Goal: Information Seeking & Learning: Learn about a topic

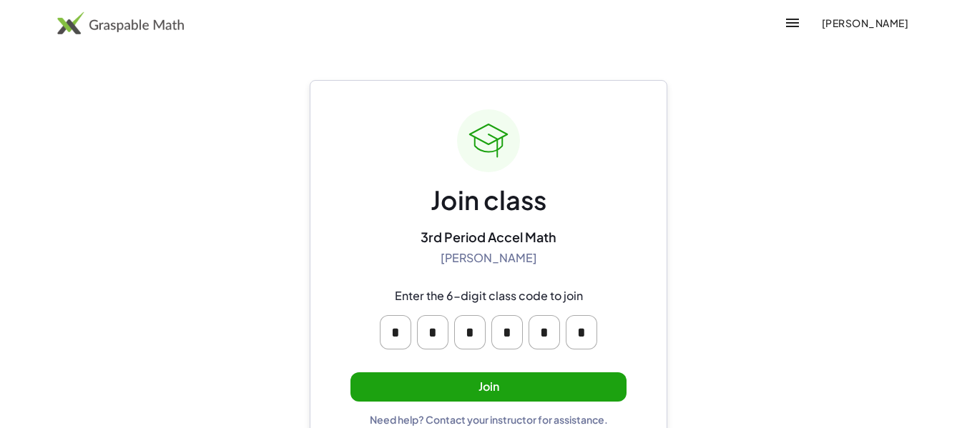
click at [476, 400] on button "Join" at bounding box center [488, 387] width 276 height 29
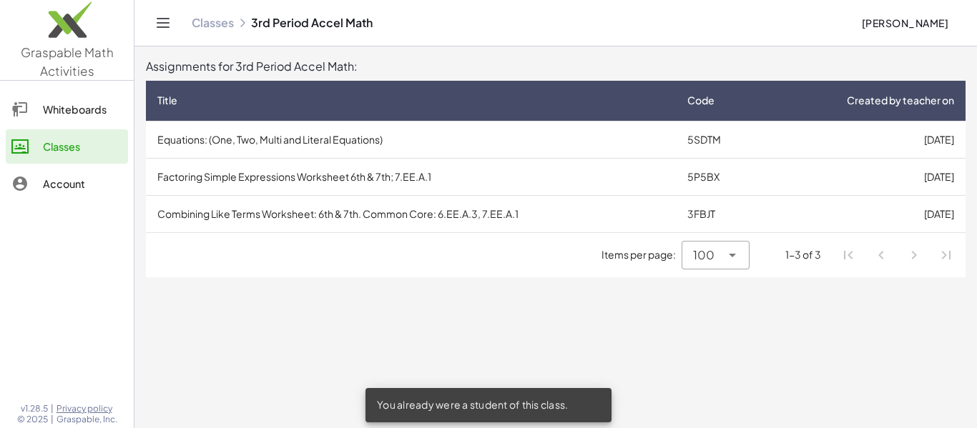
click at [341, 137] on td "Equations: (One, Two, Multi and Literal Equations)" at bounding box center [411, 139] width 530 height 37
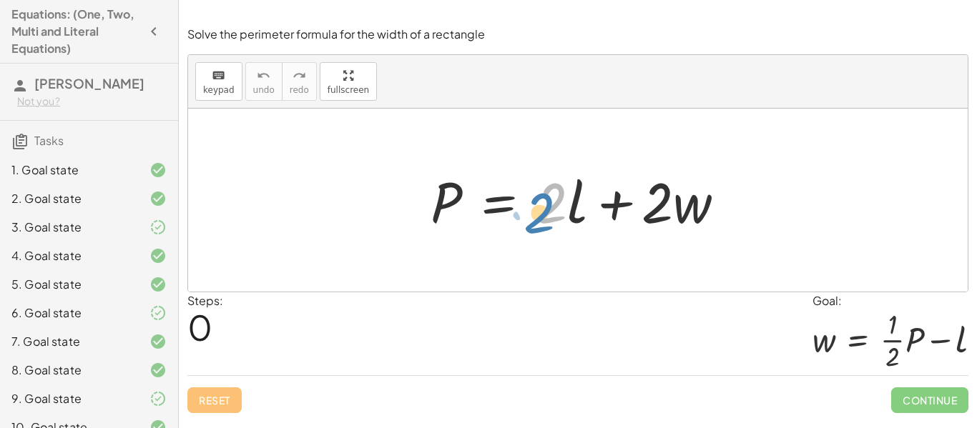
click at [558, 223] on div at bounding box center [583, 201] width 320 height 74
drag, startPoint x: 455, startPoint y: 208, endPoint x: 758, endPoint y: 228, distance: 303.9
click at [758, 228] on div "P P = + · 2 · l + · 2 · w" at bounding box center [577, 200] width 779 height 183
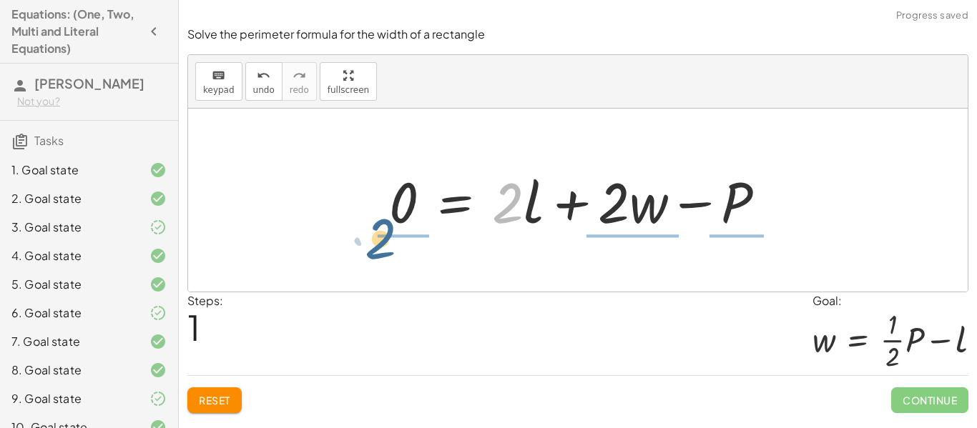
drag, startPoint x: 512, startPoint y: 206, endPoint x: 384, endPoint y: 242, distance: 132.9
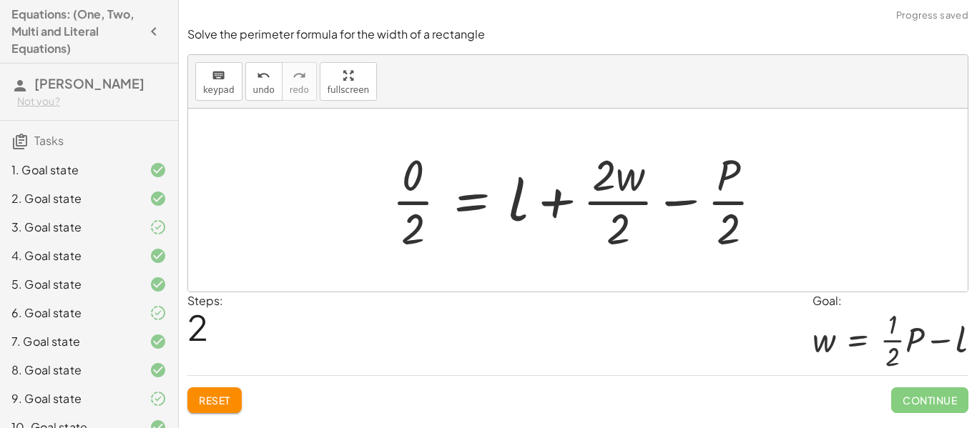
click at [403, 205] on div at bounding box center [583, 200] width 397 height 110
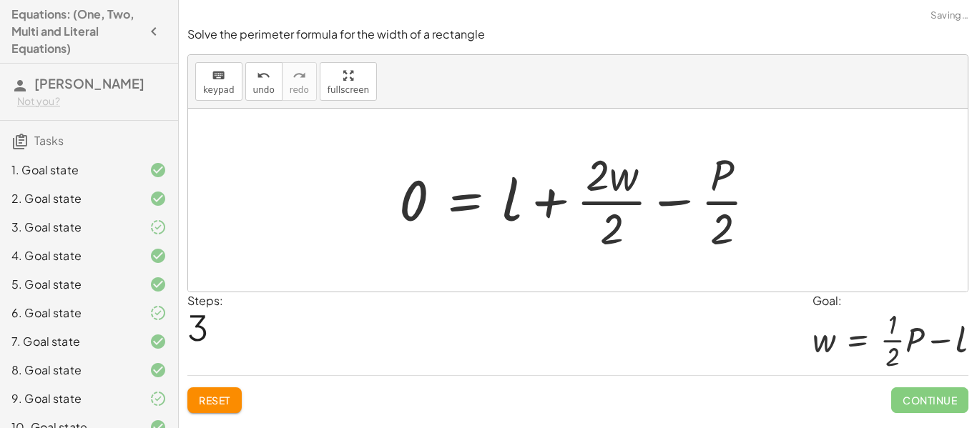
click at [598, 202] on div at bounding box center [583, 200] width 383 height 110
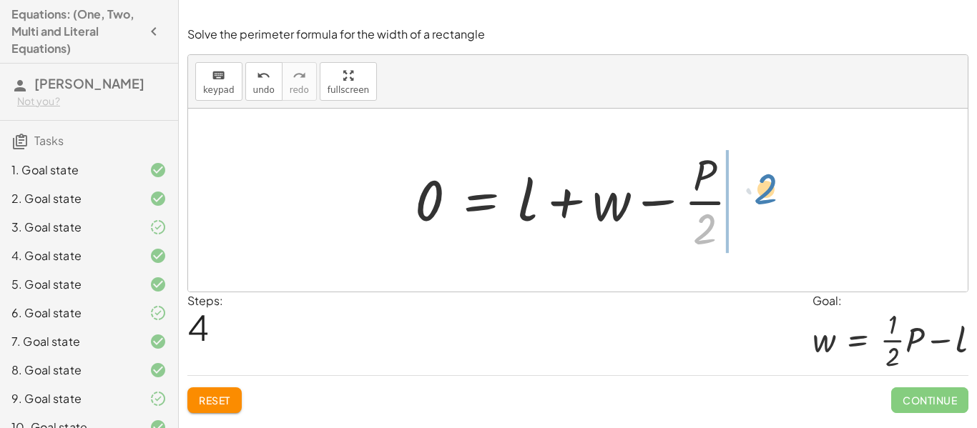
drag, startPoint x: 704, startPoint y: 224, endPoint x: 766, endPoint y: 184, distance: 74.0
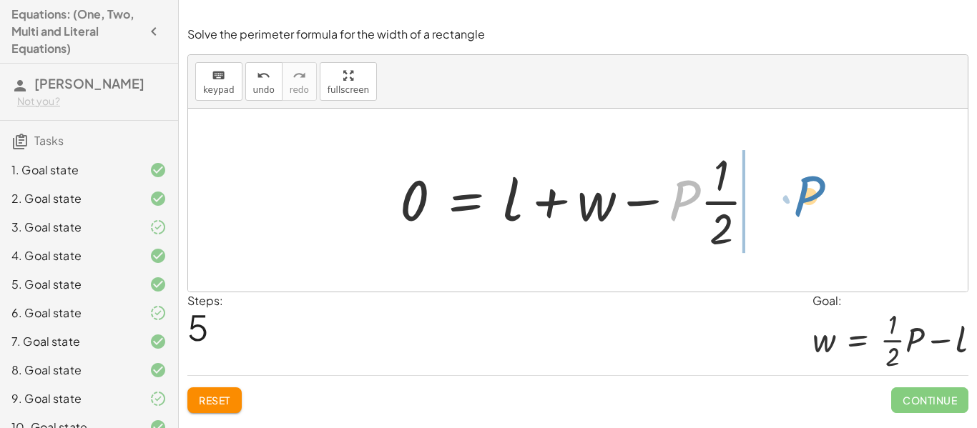
drag, startPoint x: 687, startPoint y: 204, endPoint x: 817, endPoint y: 201, distance: 129.5
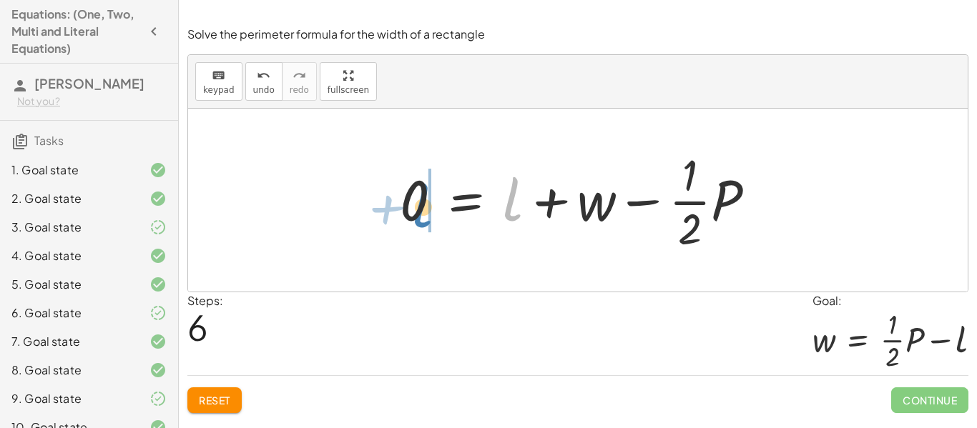
drag, startPoint x: 510, startPoint y: 208, endPoint x: 418, endPoint y: 213, distance: 91.7
click at [418, 213] on div at bounding box center [584, 200] width 382 height 110
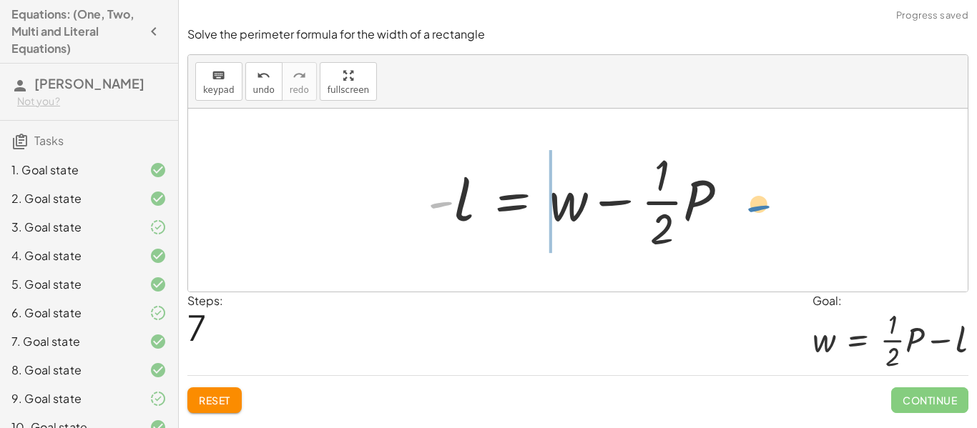
drag, startPoint x: 440, startPoint y: 207, endPoint x: 757, endPoint y: 210, distance: 316.8
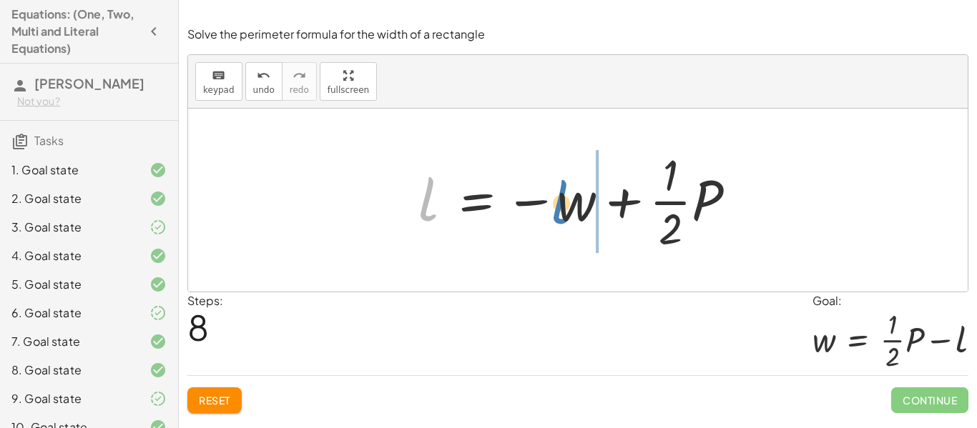
drag, startPoint x: 431, startPoint y: 192, endPoint x: 562, endPoint y: 194, distance: 130.9
click at [562, 194] on div at bounding box center [582, 200] width 343 height 110
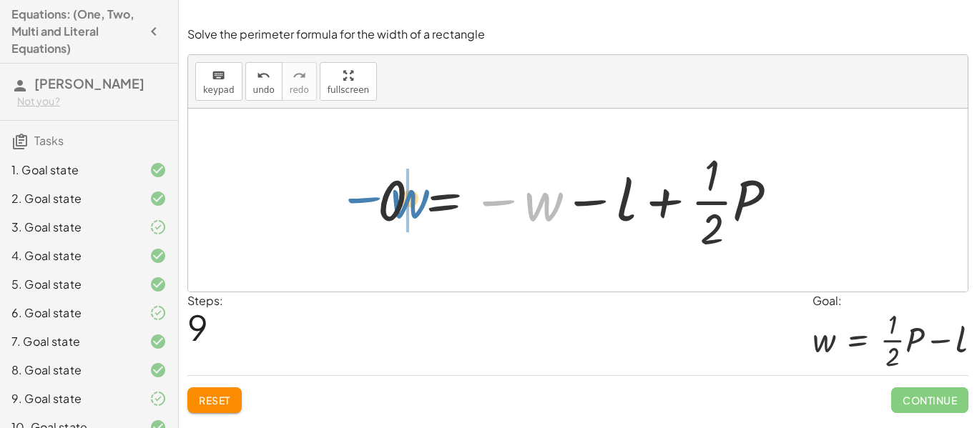
drag, startPoint x: 547, startPoint y: 204, endPoint x: 413, endPoint y: 202, distance: 134.5
click at [413, 202] on div at bounding box center [582, 200] width 425 height 110
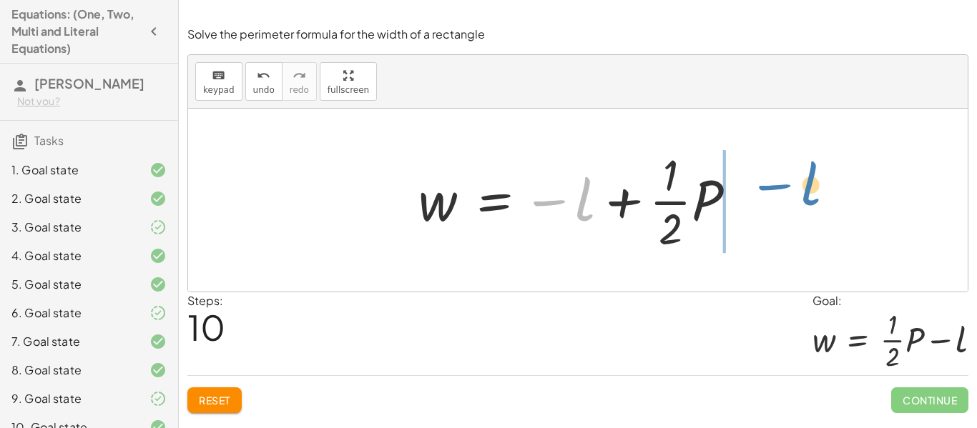
drag, startPoint x: 559, startPoint y: 203, endPoint x: 782, endPoint y: 190, distance: 223.5
click at [782, 190] on div "P = + · 2 · l + · 2 · w 0 = + · 2 · l + · 2 · w − P · 0 · 2 = + l + · 2 · w · 2…" at bounding box center [577, 200] width 779 height 183
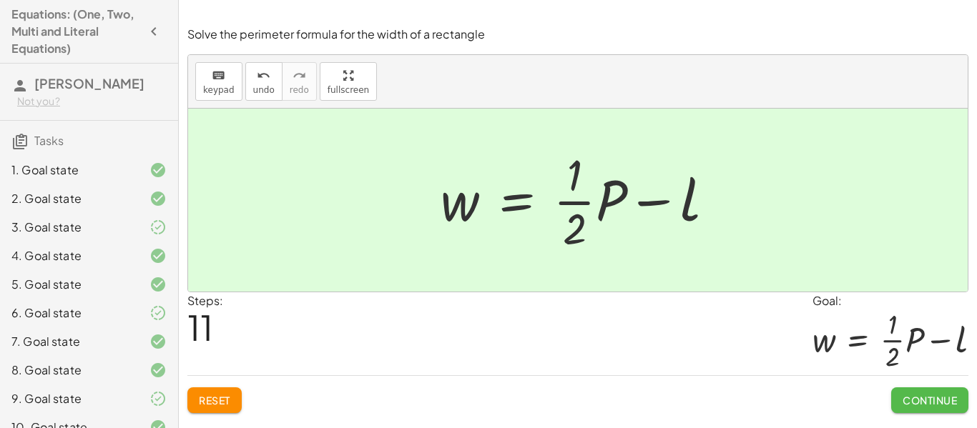
click at [923, 403] on span "Continue" at bounding box center [929, 400] width 54 height 13
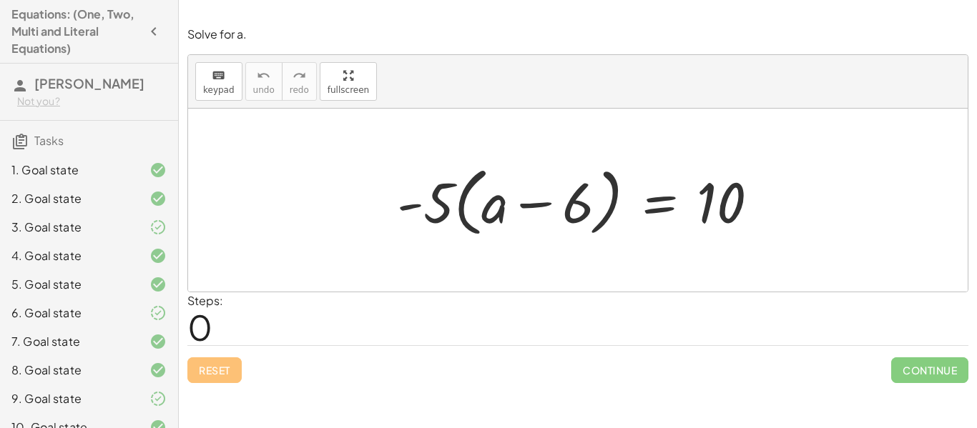
click at [455, 202] on div at bounding box center [584, 200] width 388 height 82
click at [461, 207] on div at bounding box center [584, 200] width 388 height 82
drag, startPoint x: 436, startPoint y: 211, endPoint x: 496, endPoint y: 210, distance: 60.1
click at [496, 210] on div at bounding box center [584, 200] width 388 height 82
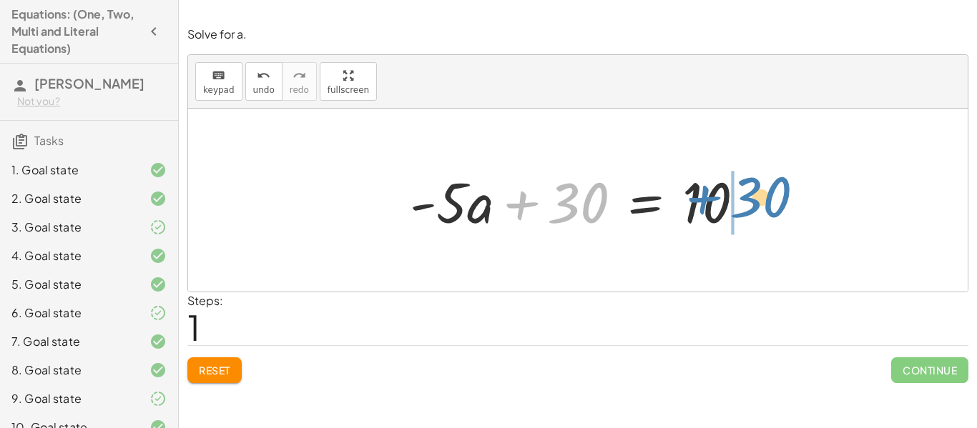
drag, startPoint x: 526, startPoint y: 210, endPoint x: 709, endPoint y: 204, distance: 183.9
click at [709, 204] on div at bounding box center [583, 201] width 360 height 74
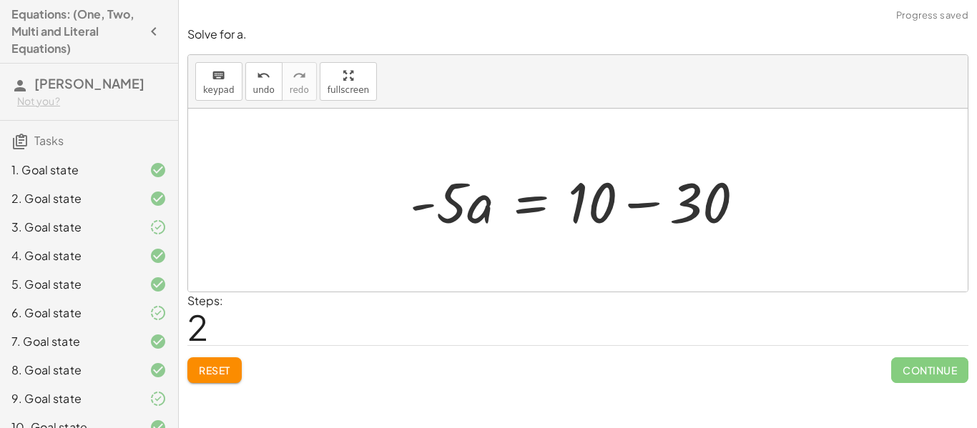
click at [707, 207] on div at bounding box center [583, 201] width 360 height 74
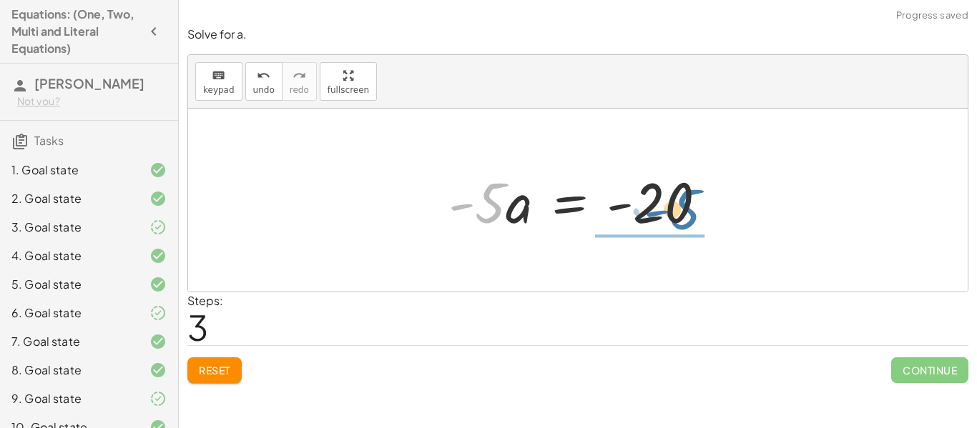
drag, startPoint x: 483, startPoint y: 207, endPoint x: 679, endPoint y: 212, distance: 195.3
click at [679, 212] on div at bounding box center [583, 201] width 284 height 74
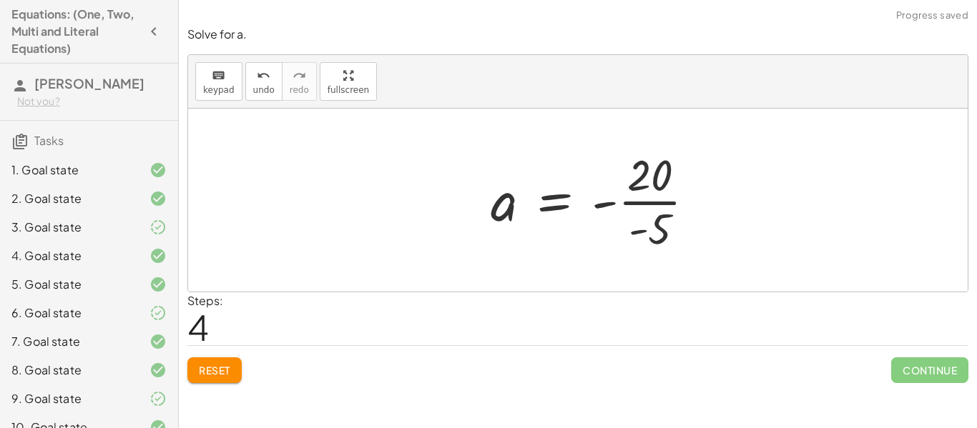
click at [673, 202] on div at bounding box center [598, 200] width 230 height 110
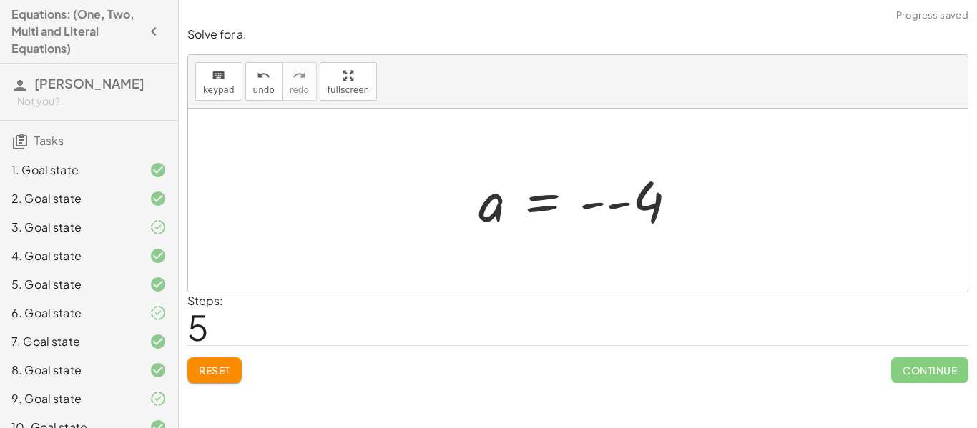
click at [596, 204] on div at bounding box center [583, 200] width 225 height 71
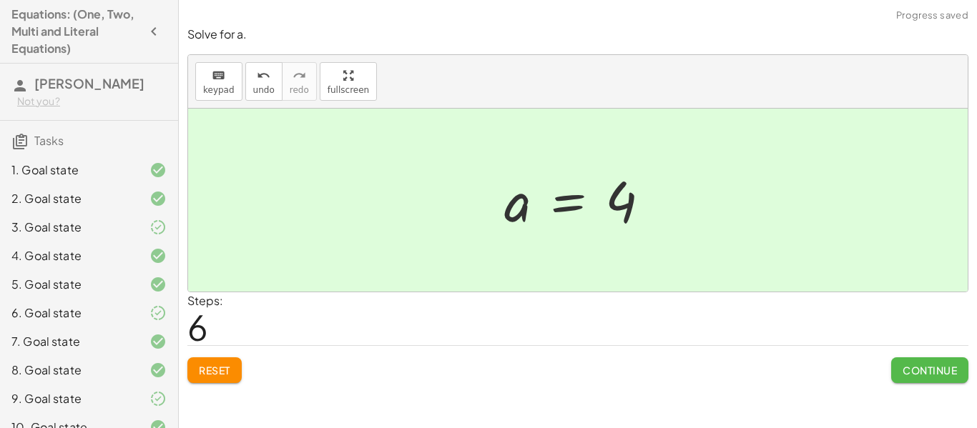
click at [935, 365] on span "Continue" at bounding box center [929, 370] width 54 height 13
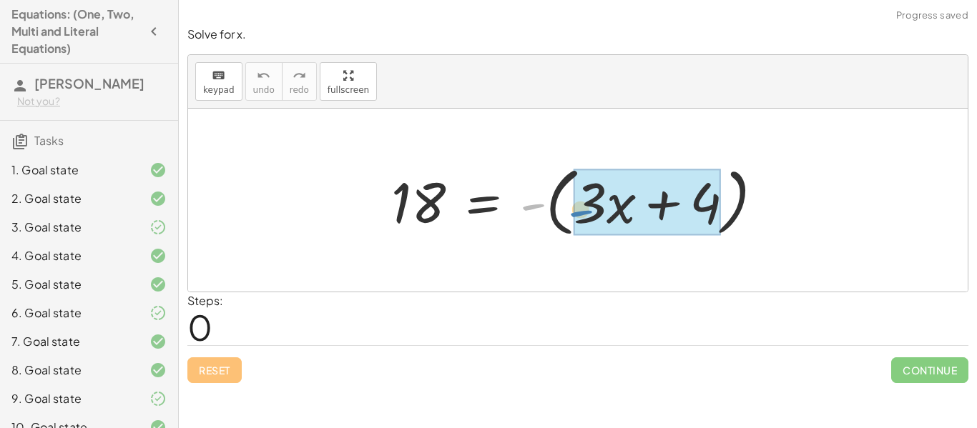
drag, startPoint x: 540, startPoint y: 208, endPoint x: 590, endPoint y: 212, distance: 50.2
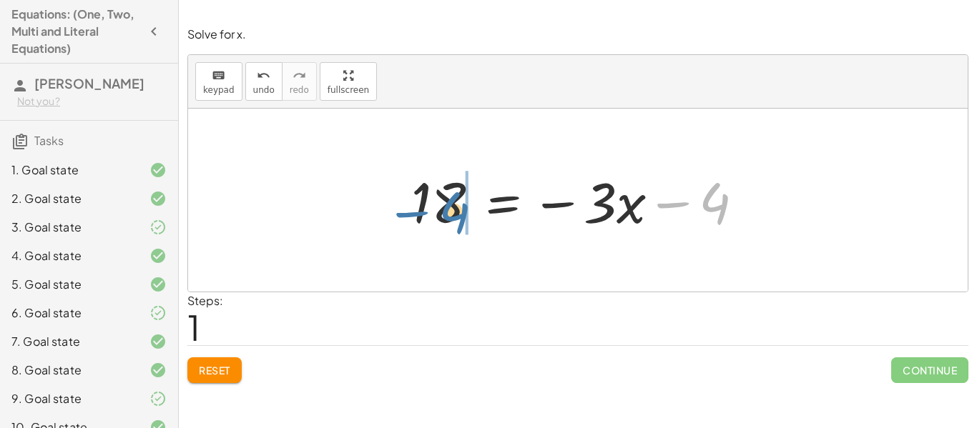
drag, startPoint x: 682, startPoint y: 204, endPoint x: 420, endPoint y: 212, distance: 261.2
click at [420, 212] on div at bounding box center [583, 201] width 359 height 74
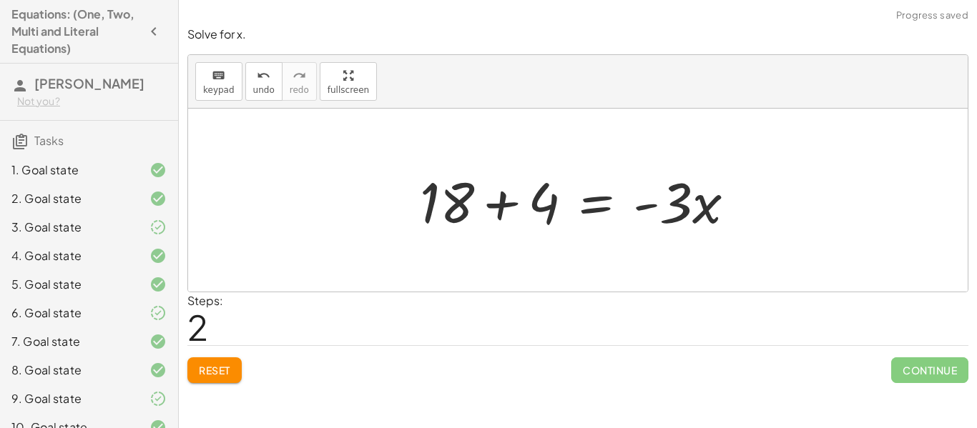
click at [499, 208] on div at bounding box center [583, 201] width 341 height 74
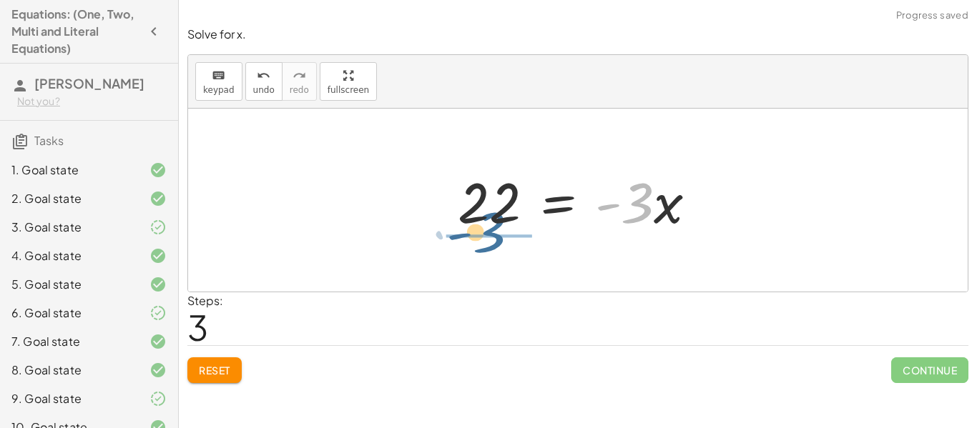
drag, startPoint x: 641, startPoint y: 212, endPoint x: 486, endPoint y: 244, distance: 157.8
click at [486, 244] on div "18 = - ( + · 3 · x + 4 ) 18 = − · 3 · x − 4 + 18 + 4 = · - 3 · x · - 3 = · 3 · …" at bounding box center [577, 200] width 779 height 183
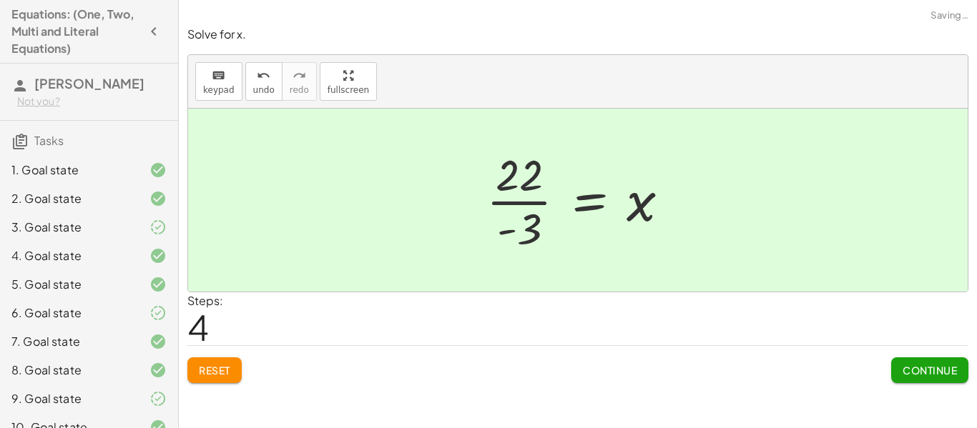
click at [905, 378] on button "Continue" at bounding box center [929, 371] width 77 height 26
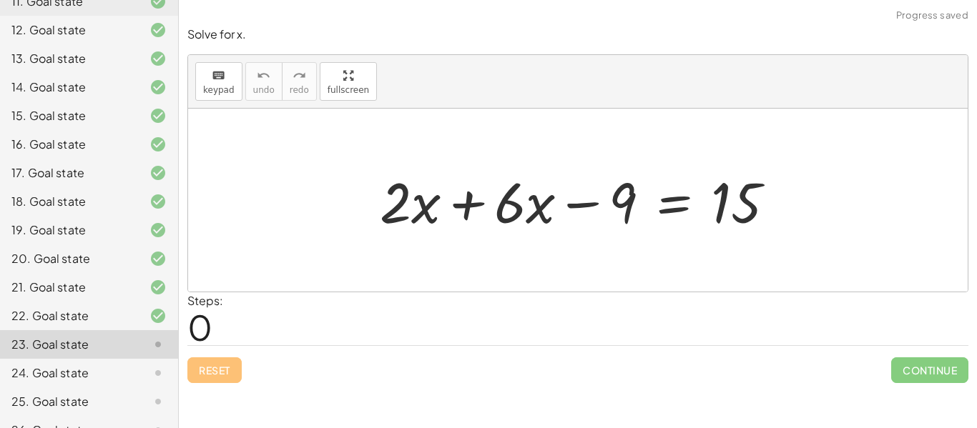
scroll to position [495, 0]
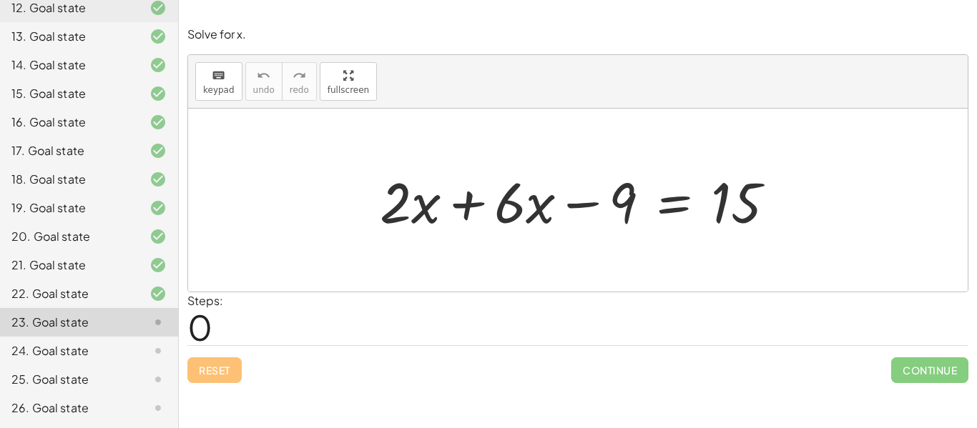
click at [462, 202] on div at bounding box center [583, 201] width 421 height 74
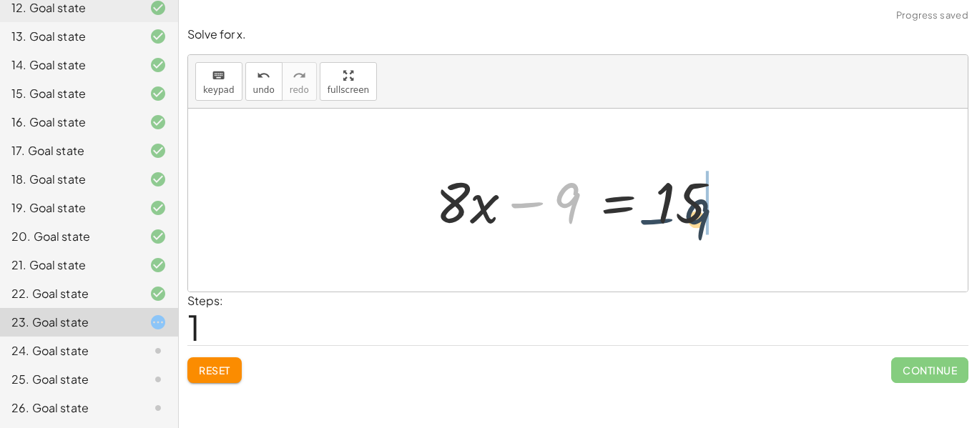
drag, startPoint x: 536, startPoint y: 207, endPoint x: 683, endPoint y: 225, distance: 147.8
click at [683, 225] on div at bounding box center [582, 201] width 309 height 74
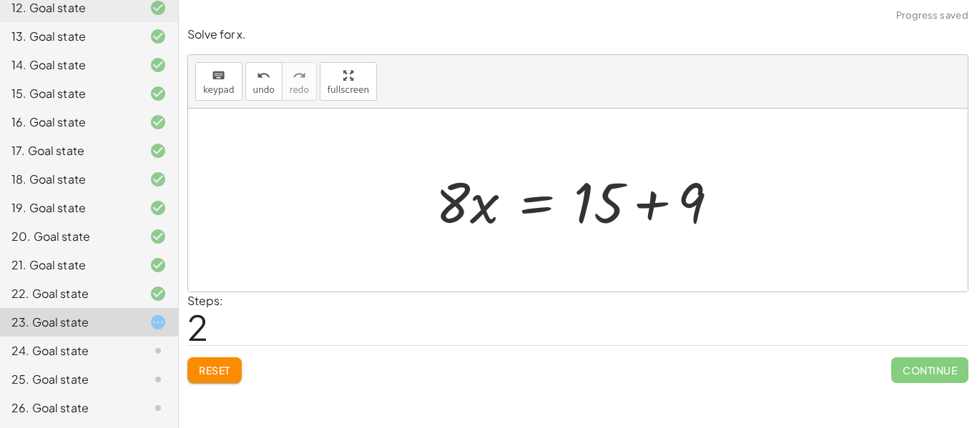
click at [644, 208] on div at bounding box center [582, 201] width 309 height 74
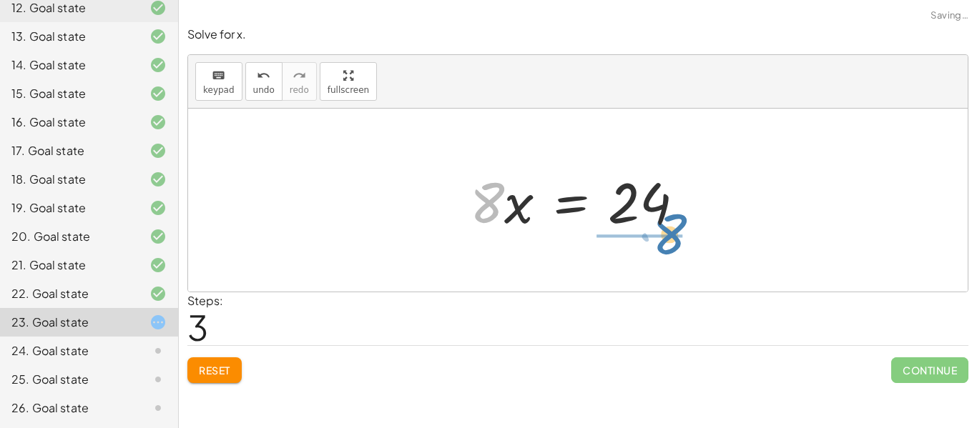
drag, startPoint x: 485, startPoint y: 210, endPoint x: 659, endPoint y: 242, distance: 176.6
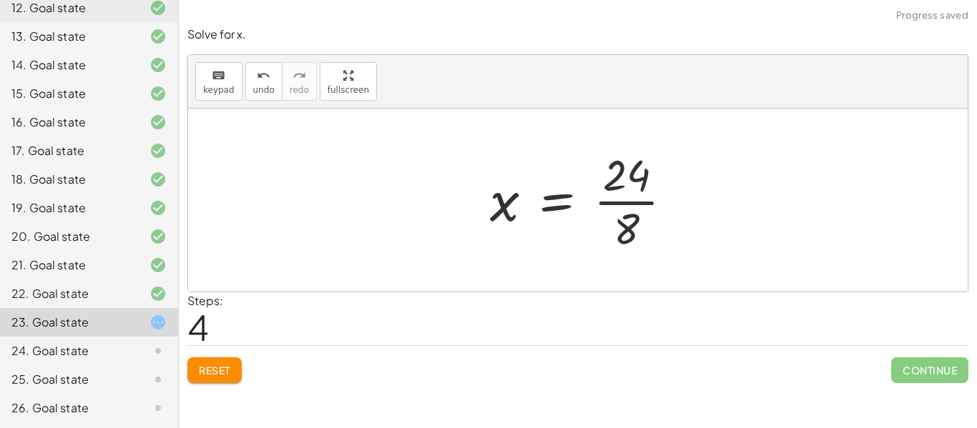
click at [655, 197] on div at bounding box center [587, 200] width 209 height 110
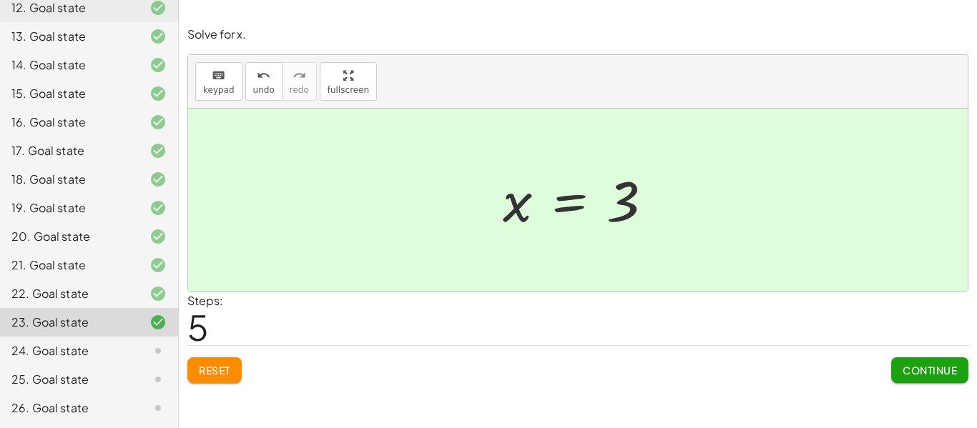
click at [922, 378] on button "Continue" at bounding box center [929, 371] width 77 height 26
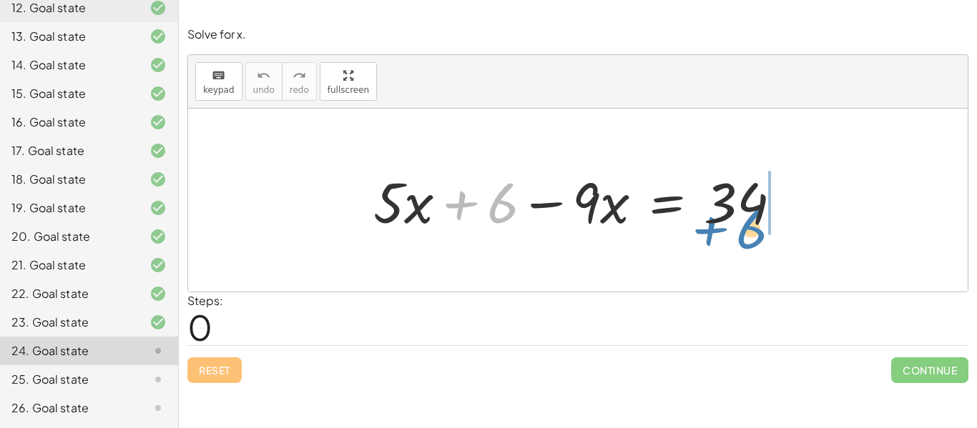
drag, startPoint x: 471, startPoint y: 205, endPoint x: 724, endPoint y: 230, distance: 254.3
click at [724, 230] on div at bounding box center [583, 201] width 434 height 74
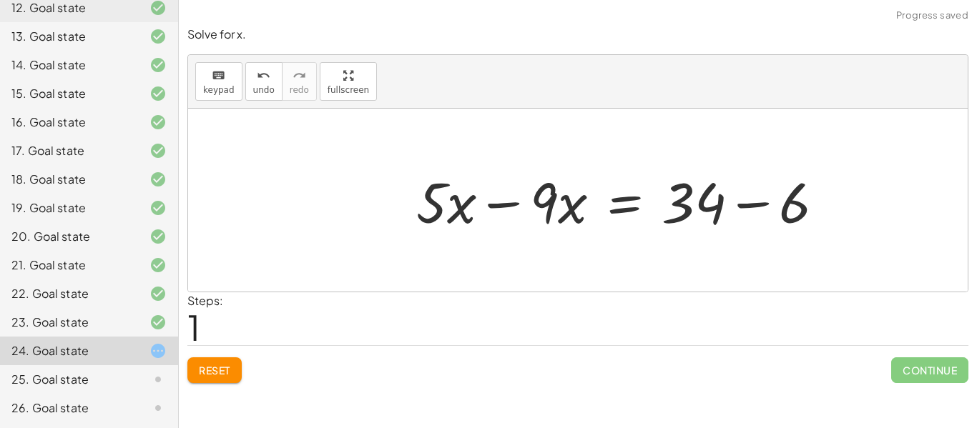
click at [780, 202] on div at bounding box center [626, 201] width 434 height 74
click at [495, 201] on div at bounding box center [583, 201] width 350 height 74
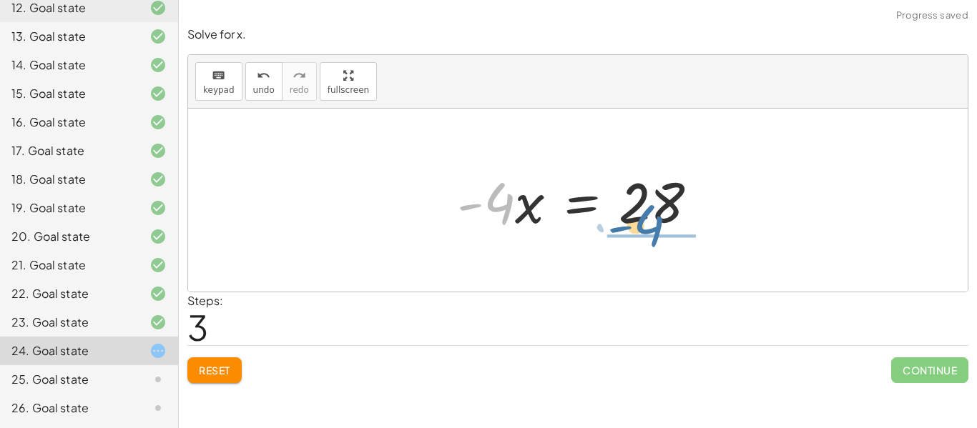
drag, startPoint x: 500, startPoint y: 210, endPoint x: 666, endPoint y: 292, distance: 185.5
click at [0, 0] on div "Solve for x. keyboard keypad undo undo redo redo fullscreen + · 5 · x + 6 − · 9…" at bounding box center [0, 0] width 0 height 0
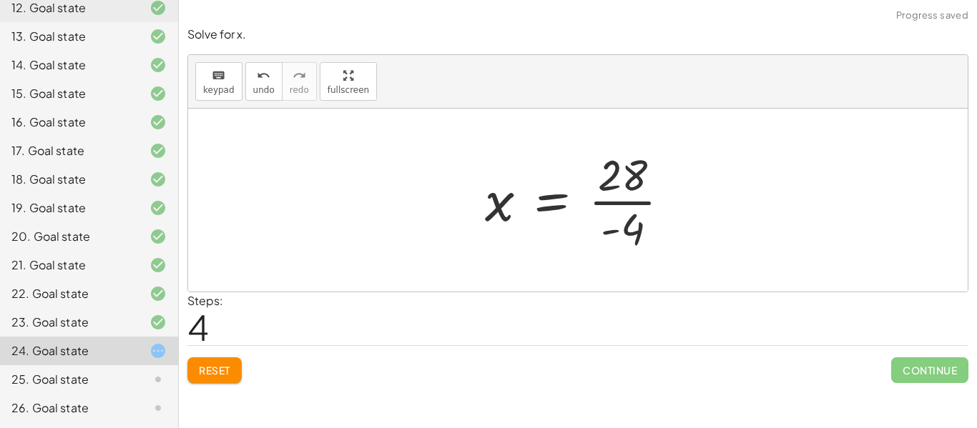
click at [640, 204] on div at bounding box center [583, 200] width 211 height 110
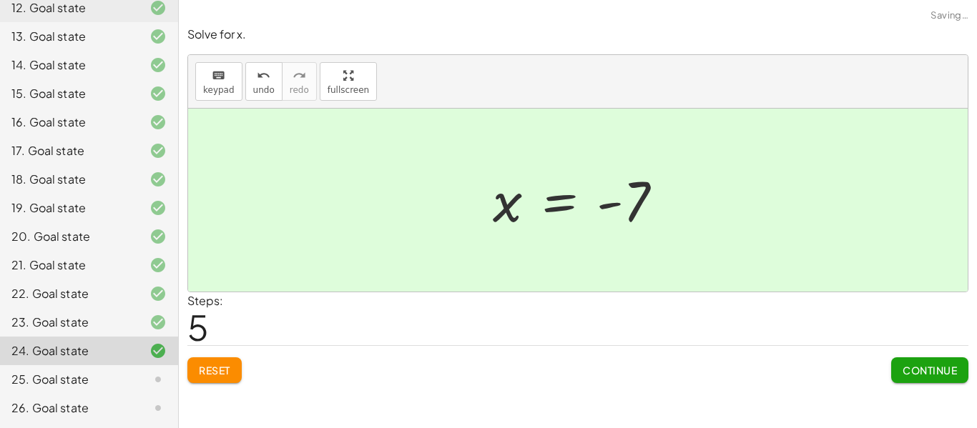
click at [955, 375] on span "Continue" at bounding box center [929, 370] width 54 height 13
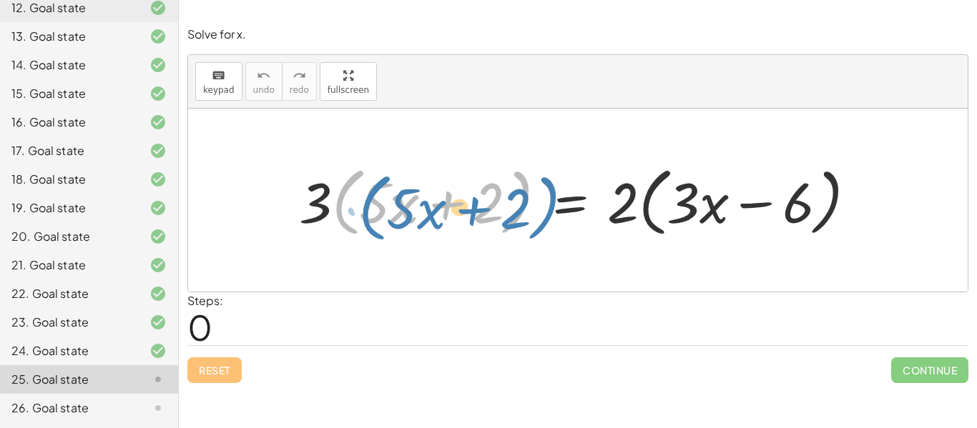
drag, startPoint x: 339, startPoint y: 208, endPoint x: 365, endPoint y: 212, distance: 26.7
click at [365, 212] on div at bounding box center [583, 200] width 583 height 82
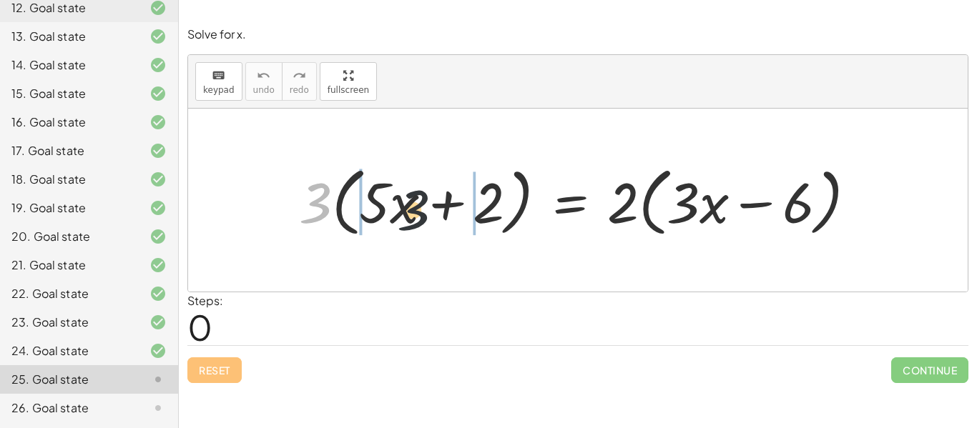
drag, startPoint x: 325, startPoint y: 207, endPoint x: 445, endPoint y: 216, distance: 120.4
click at [445, 216] on div at bounding box center [583, 200] width 583 height 82
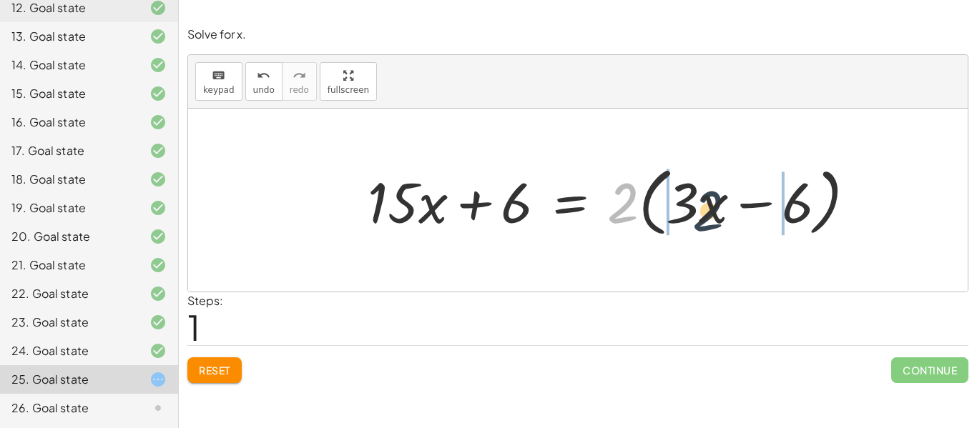
drag, startPoint x: 617, startPoint y: 206, endPoint x: 724, endPoint y: 217, distance: 107.2
click at [724, 217] on div at bounding box center [617, 200] width 514 height 82
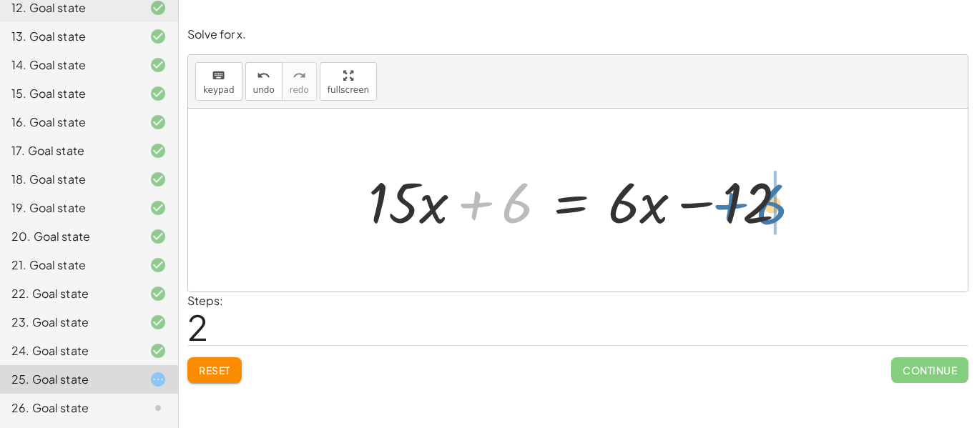
drag, startPoint x: 483, startPoint y: 205, endPoint x: 737, endPoint y: 207, distance: 253.9
click at [737, 207] on div at bounding box center [583, 201] width 445 height 74
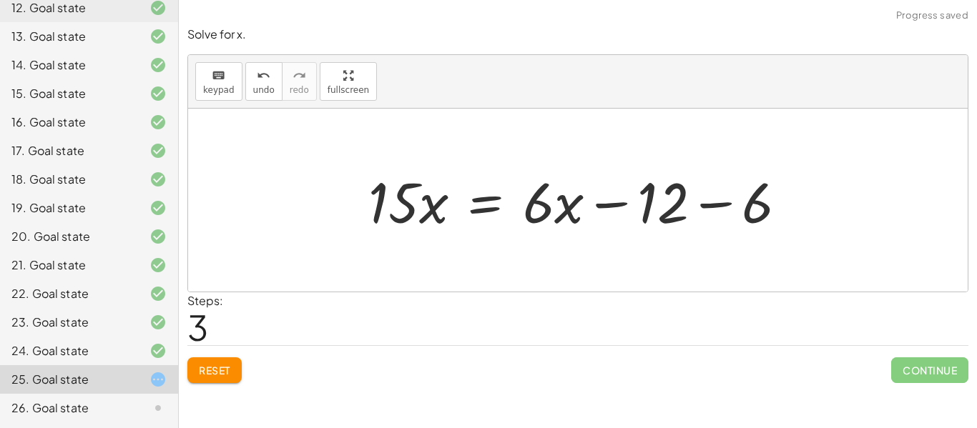
click at [724, 209] on div at bounding box center [583, 201] width 445 height 74
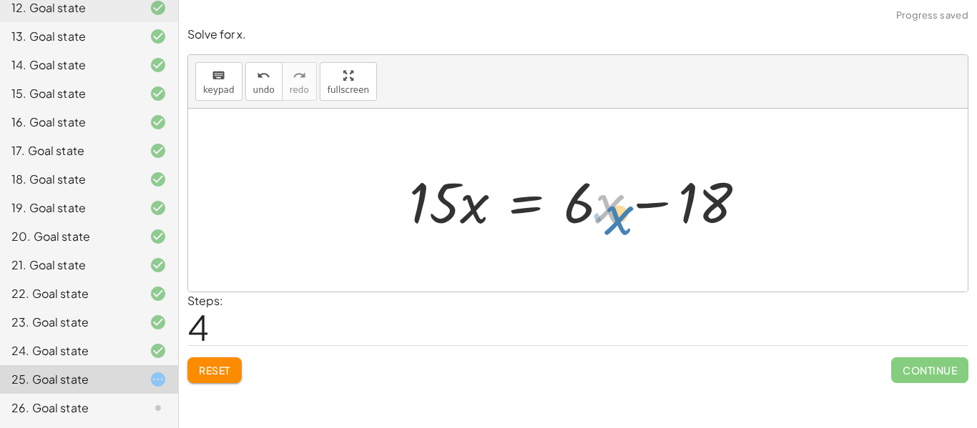
drag, startPoint x: 607, startPoint y: 206, endPoint x: 620, endPoint y: 213, distance: 14.7
click at [620, 213] on div at bounding box center [583, 201] width 363 height 74
click at [581, 205] on div at bounding box center [583, 201] width 363 height 74
drag, startPoint x: 581, startPoint y: 207, endPoint x: 600, endPoint y: 207, distance: 19.3
click at [600, 207] on div at bounding box center [583, 201] width 363 height 74
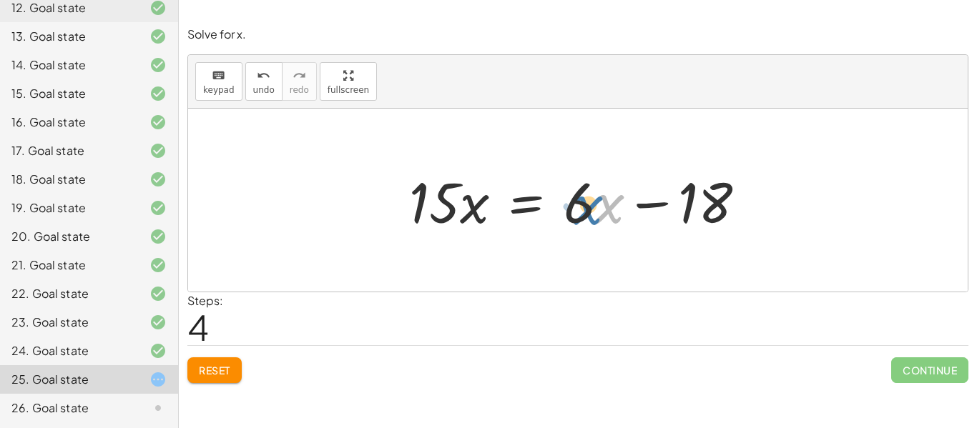
drag, startPoint x: 615, startPoint y: 210, endPoint x: 604, endPoint y: 208, distance: 10.8
click at [604, 208] on div at bounding box center [583, 201] width 363 height 74
drag, startPoint x: 593, startPoint y: 207, endPoint x: 483, endPoint y: 242, distance: 115.1
click at [483, 242] on div "· 3 · ( + · 5 · x + 2 ) = · 2 · ( + · 3 · x − 6 ) + · 5 · x · 3 + · 2 · 3 = · 2…" at bounding box center [577, 200] width 779 height 183
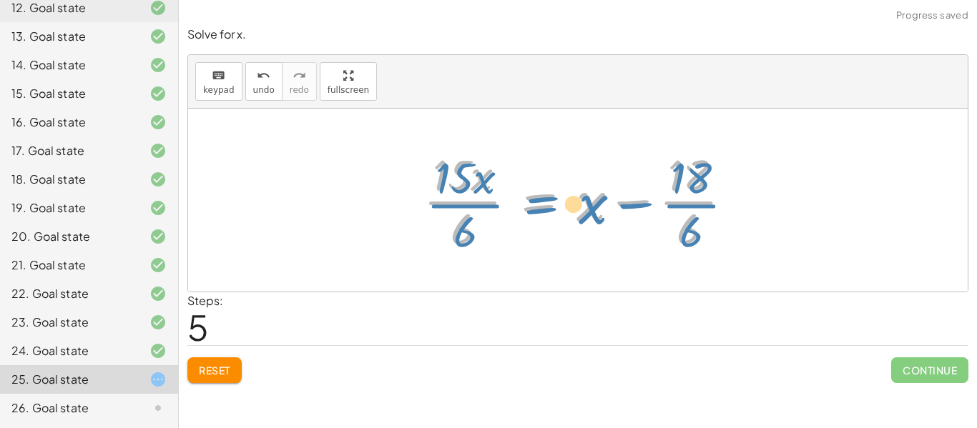
click at [577, 204] on div at bounding box center [583, 200] width 334 height 110
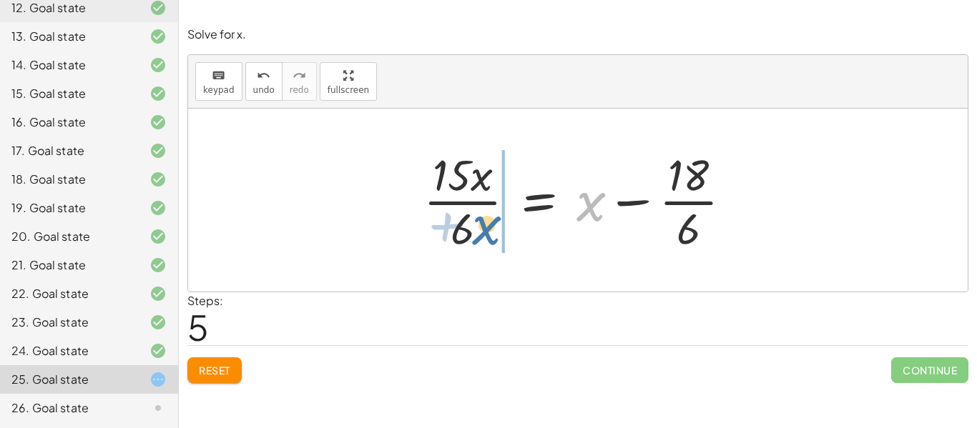
drag, startPoint x: 586, startPoint y: 207, endPoint x: 476, endPoint y: 230, distance: 113.2
click at [476, 230] on div at bounding box center [583, 200] width 334 height 110
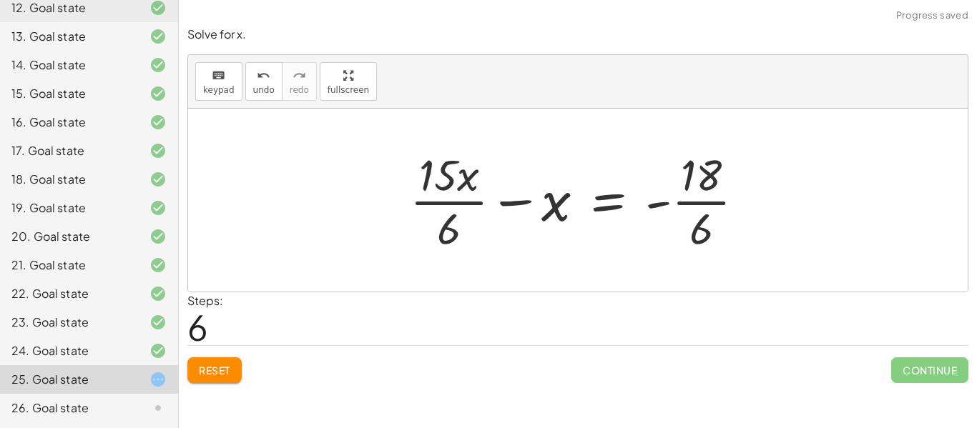
click at [462, 205] on div at bounding box center [583, 200] width 360 height 110
click at [505, 203] on div at bounding box center [588, 200] width 345 height 110
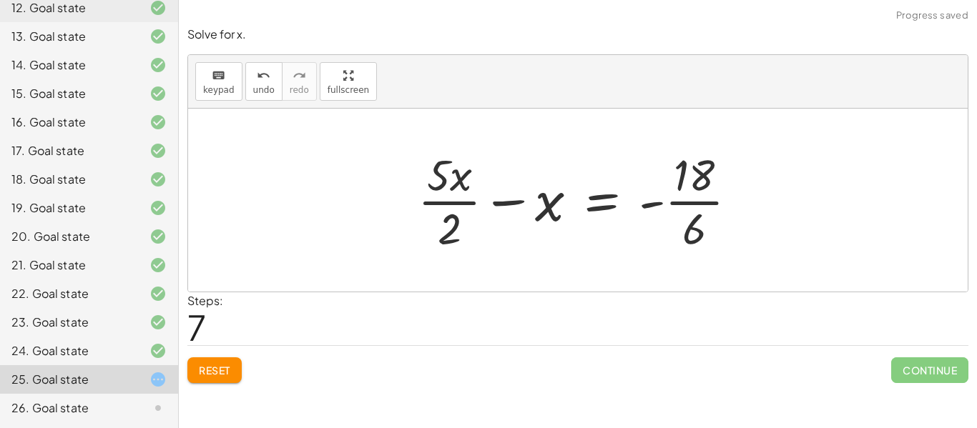
click at [490, 206] on div at bounding box center [582, 200] width 345 height 110
click at [490, 206] on div at bounding box center [565, 200] width 380 height 110
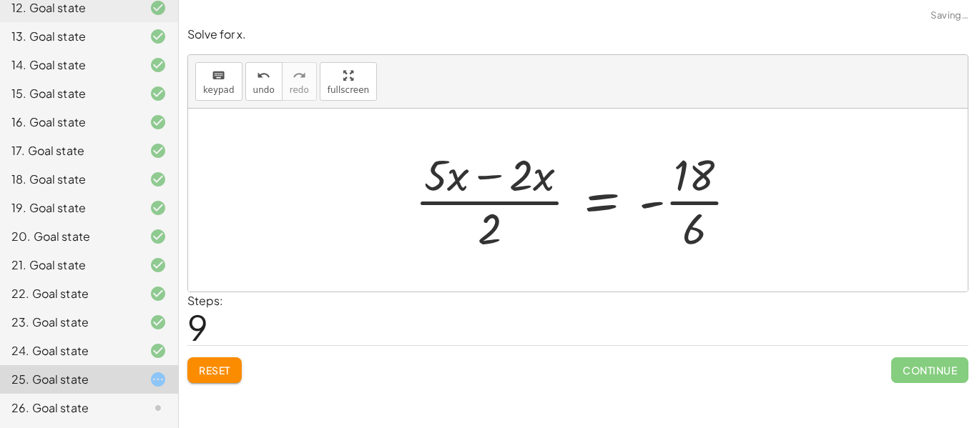
click at [484, 204] on div at bounding box center [582, 200] width 348 height 110
click at [484, 204] on div at bounding box center [583, 200] width 348 height 110
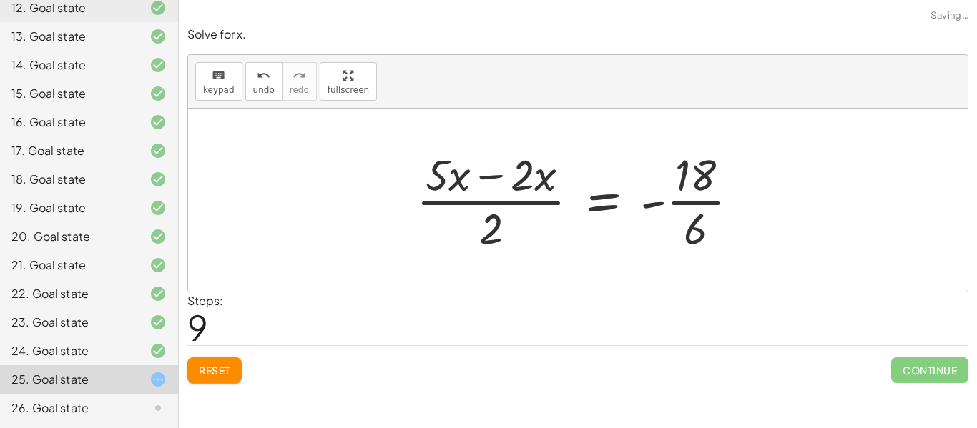
click at [484, 204] on div at bounding box center [583, 200] width 348 height 110
click at [492, 181] on div at bounding box center [583, 200] width 348 height 110
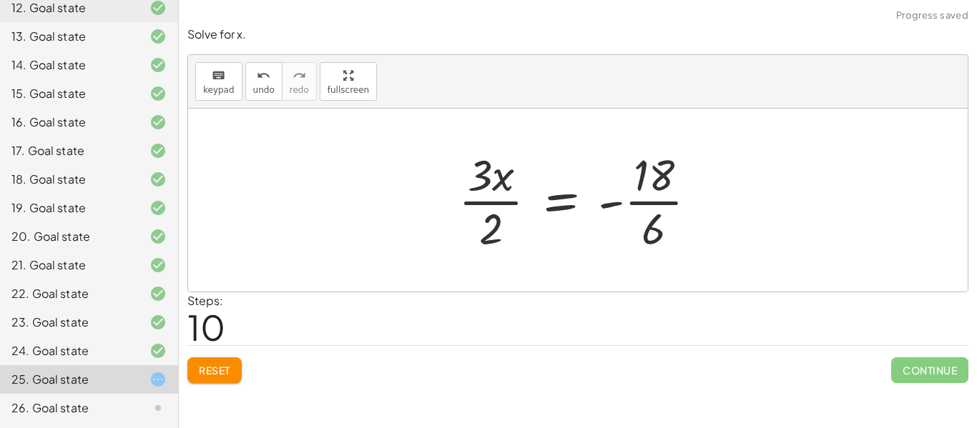
click at [499, 204] on div at bounding box center [583, 200] width 265 height 110
drag, startPoint x: 479, startPoint y: 209, endPoint x: 466, endPoint y: 206, distance: 13.2
click at [466, 206] on div at bounding box center [583, 200] width 265 height 110
drag, startPoint x: 492, startPoint y: 230, endPoint x: 733, endPoint y: 207, distance: 242.0
drag, startPoint x: 488, startPoint y: 232, endPoint x: 675, endPoint y: 210, distance: 188.0
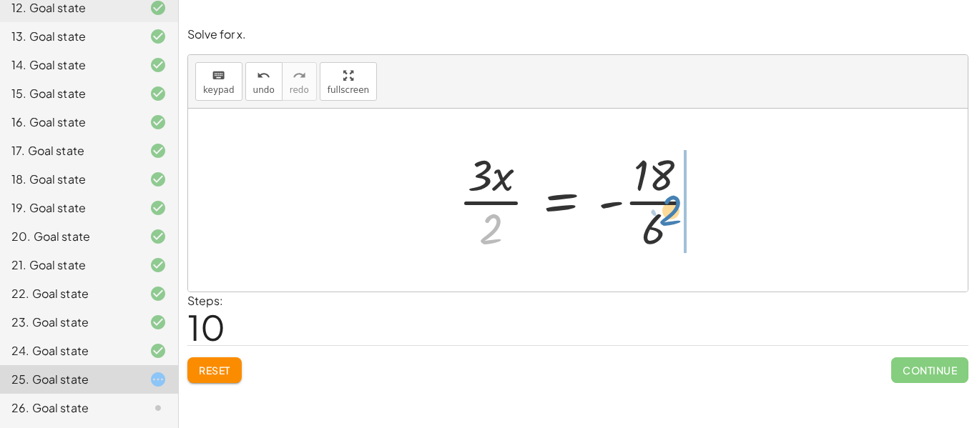
click at [675, 210] on div at bounding box center [583, 200] width 265 height 110
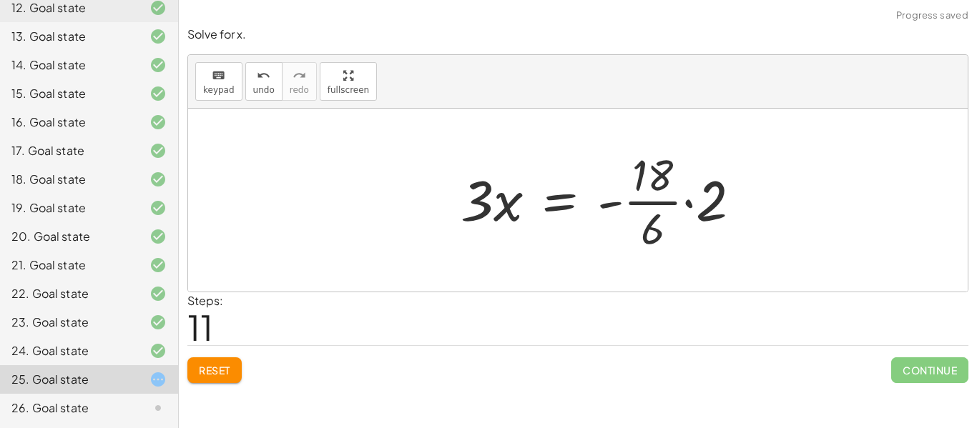
click at [674, 209] on div at bounding box center [606, 200] width 306 height 110
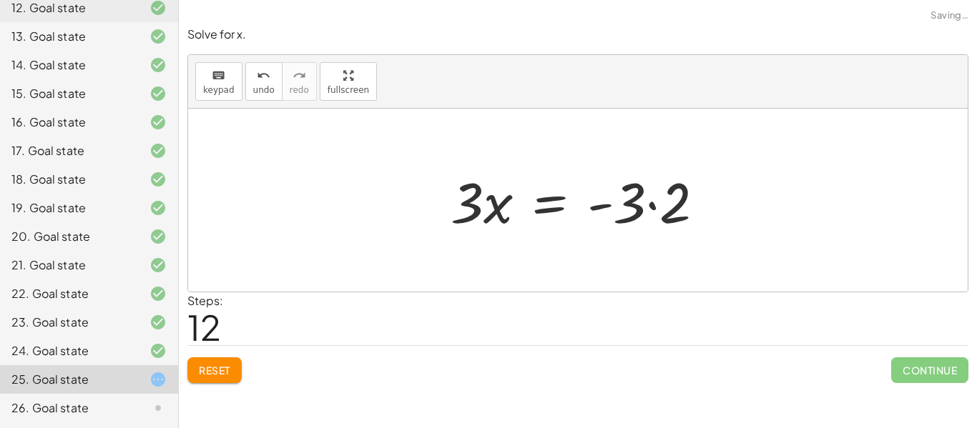
click at [660, 207] on div at bounding box center [583, 201] width 280 height 74
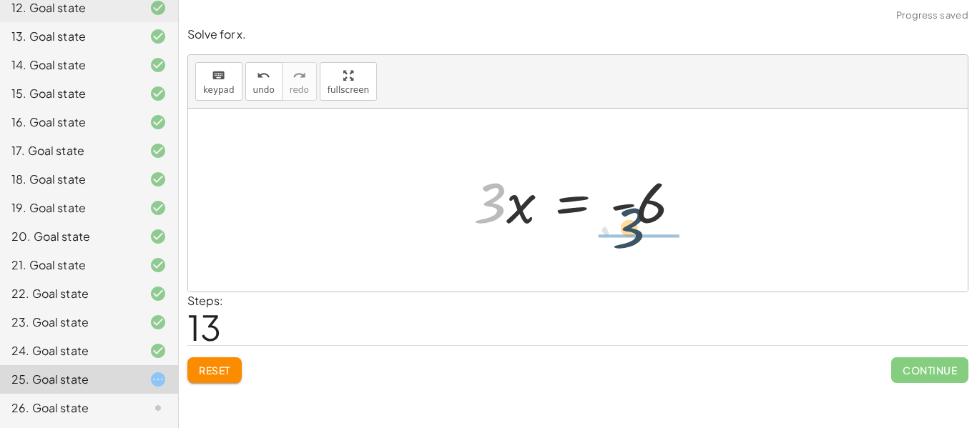
drag, startPoint x: 488, startPoint y: 216, endPoint x: 634, endPoint y: 241, distance: 148.0
click at [634, 241] on div "· 3 · ( + · 5 · x + 2 ) = · 2 · ( + · 3 · x − 6 ) + · 5 · x · 3 + · 2 · 3 = · 2…" at bounding box center [577, 200] width 779 height 183
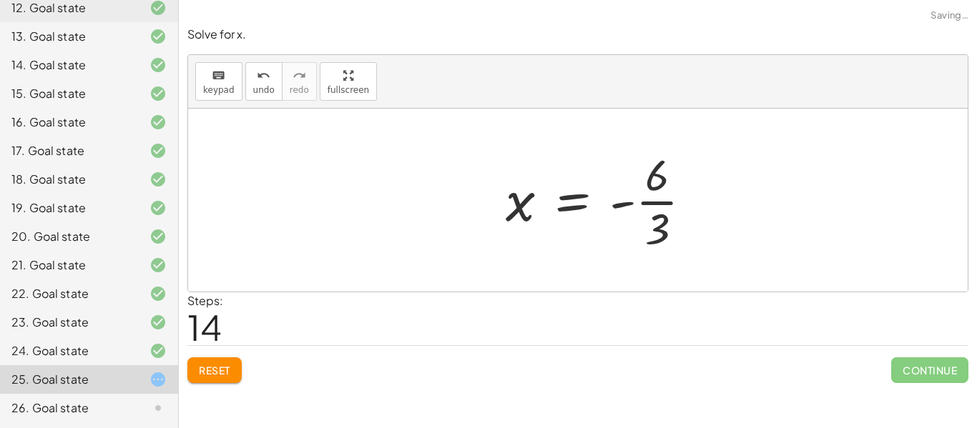
click at [652, 201] on div at bounding box center [604, 200] width 212 height 110
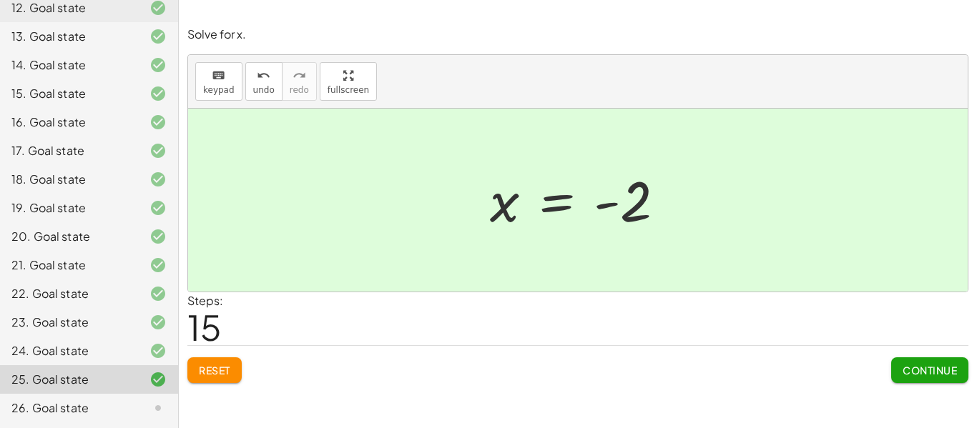
click at [950, 362] on button "Continue" at bounding box center [929, 371] width 77 height 26
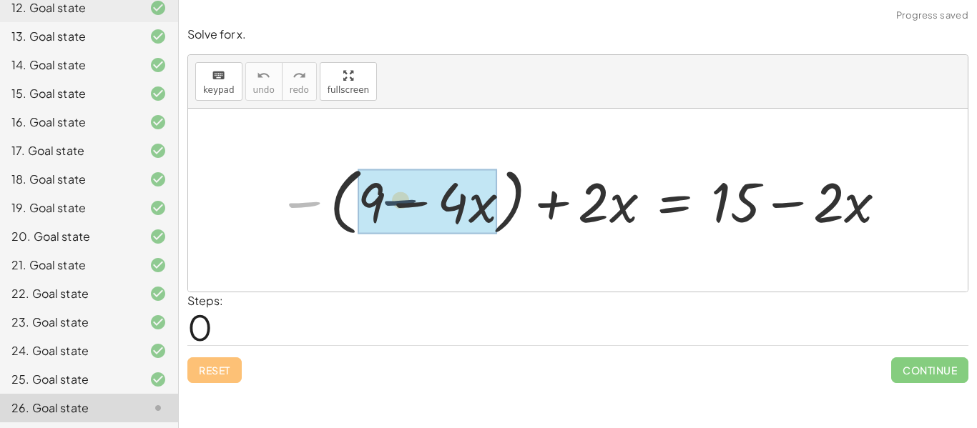
drag, startPoint x: 300, startPoint y: 202, endPoint x: 419, endPoint y: 200, distance: 118.7
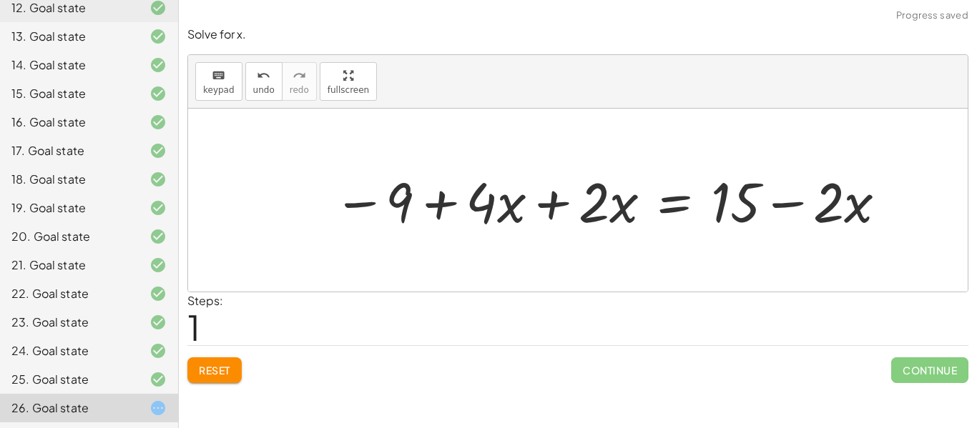
click at [544, 214] on div at bounding box center [611, 200] width 570 height 72
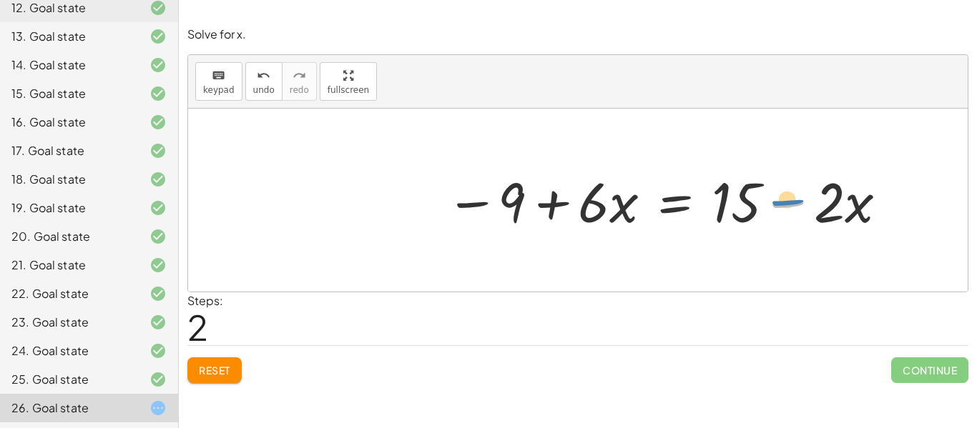
drag, startPoint x: 784, startPoint y: 207, endPoint x: 792, endPoint y: 201, distance: 10.3
click at [792, 201] on div at bounding box center [667, 200] width 458 height 72
drag, startPoint x: 752, startPoint y: 205, endPoint x: 458, endPoint y: 207, distance: 294.6
click at [458, 207] on div at bounding box center [667, 200] width 458 height 72
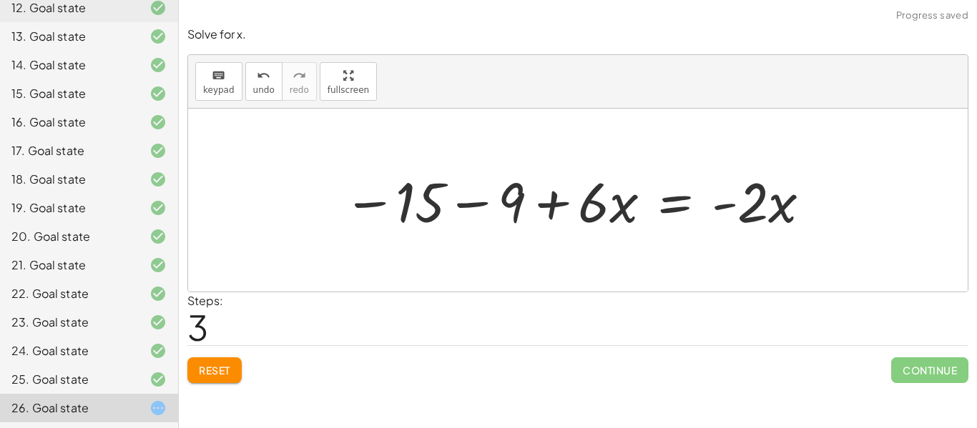
click at [463, 207] on div at bounding box center [577, 200] width 483 height 72
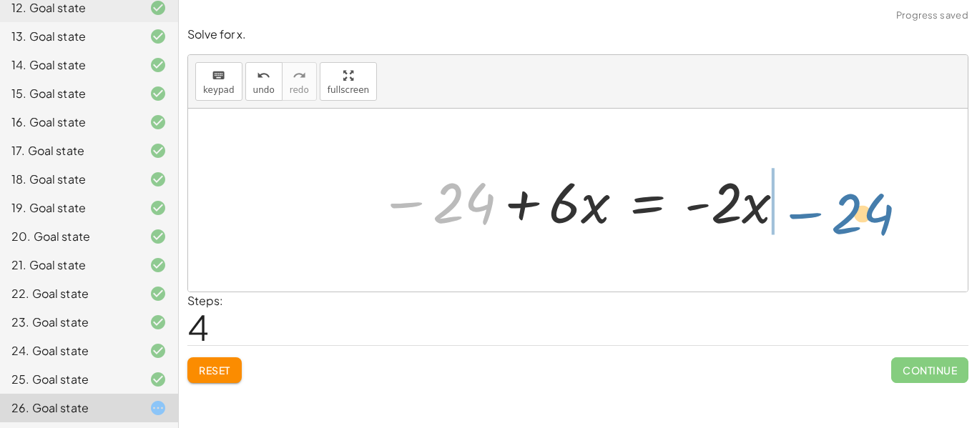
drag, startPoint x: 485, startPoint y: 209, endPoint x: 892, endPoint y: 222, distance: 407.8
click at [892, 222] on div "− ( + 9 − · 4 · x ) + · 2 · x = + 15 − · 2 · x − 9 + · 4 · x + · 2 · x = + 15 −…" at bounding box center [577, 200] width 779 height 183
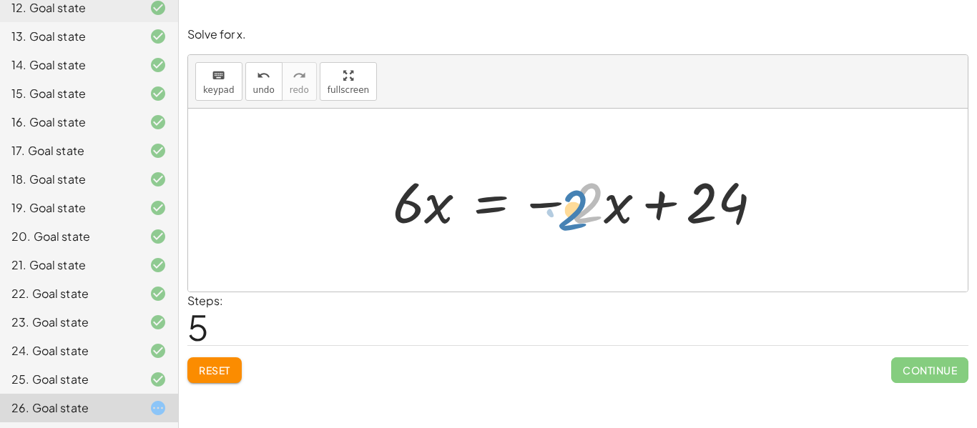
click at [581, 213] on div at bounding box center [582, 201] width 395 height 74
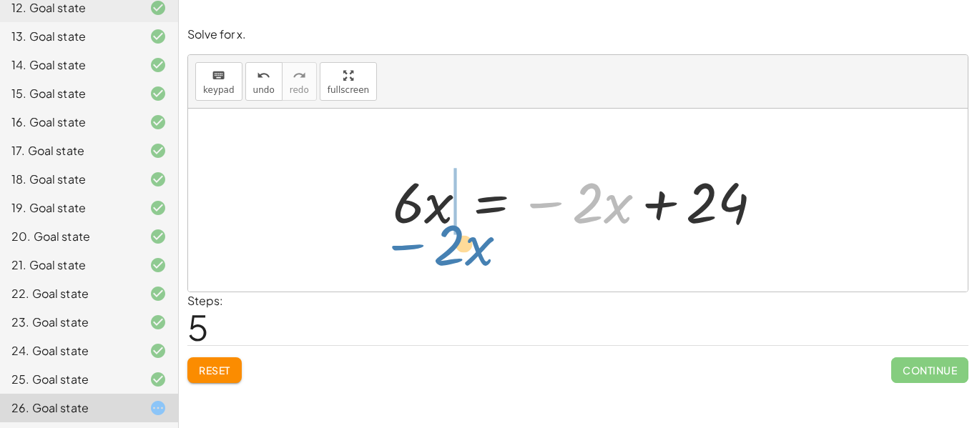
drag, startPoint x: 555, startPoint y: 206, endPoint x: 408, endPoint y: 240, distance: 150.6
click at [408, 240] on div "− ( + 9 − · 4 · x ) + · 2 · x = + 15 − · 2 · x − 9 + · 4 · x + · 2 · x = + 15 −…" at bounding box center [577, 200] width 413 height 81
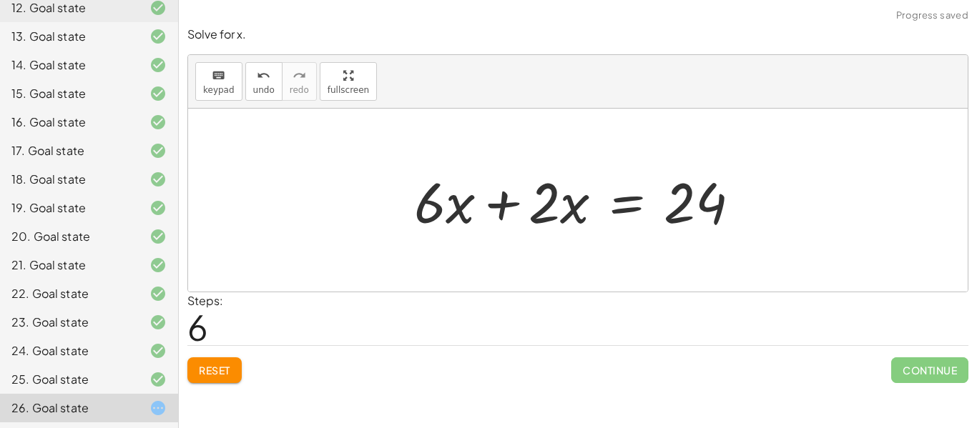
click at [502, 210] on div at bounding box center [583, 201] width 352 height 74
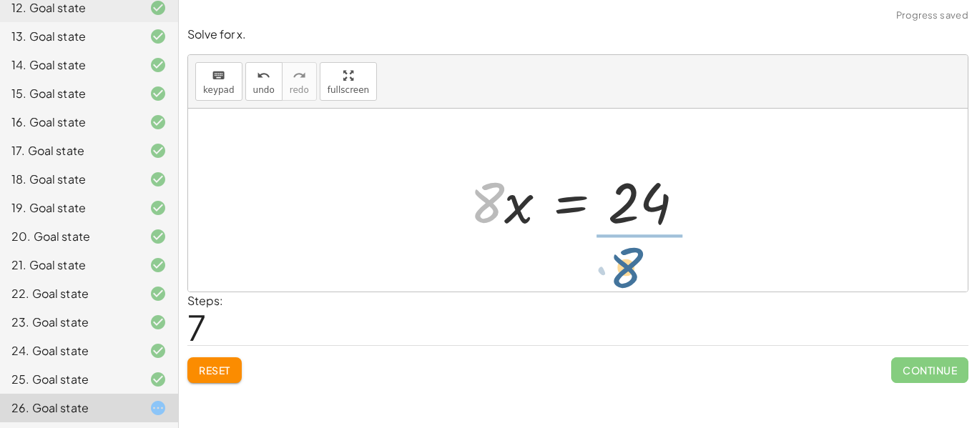
drag, startPoint x: 492, startPoint y: 206, endPoint x: 641, endPoint y: 259, distance: 157.9
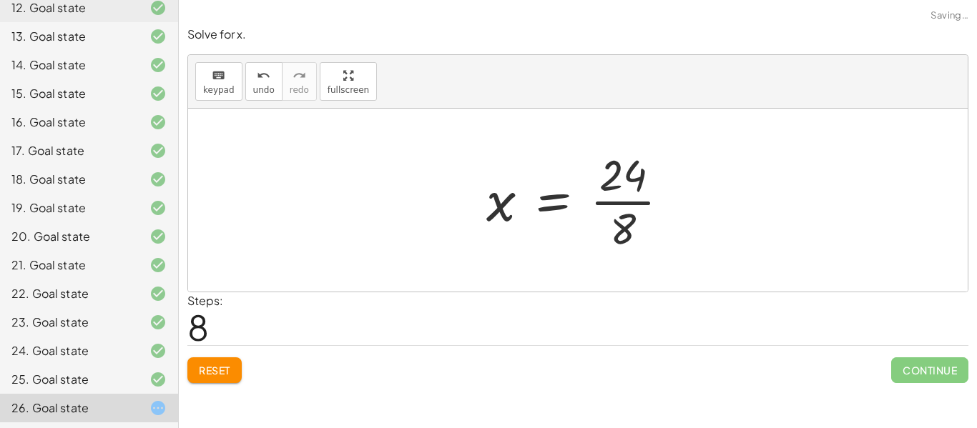
click at [631, 201] on div at bounding box center [583, 200] width 209 height 110
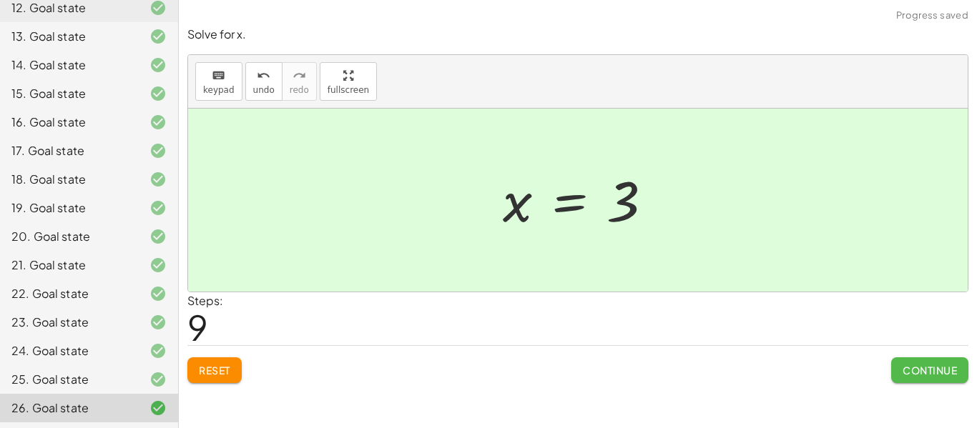
click at [960, 370] on button "Continue" at bounding box center [929, 371] width 77 height 26
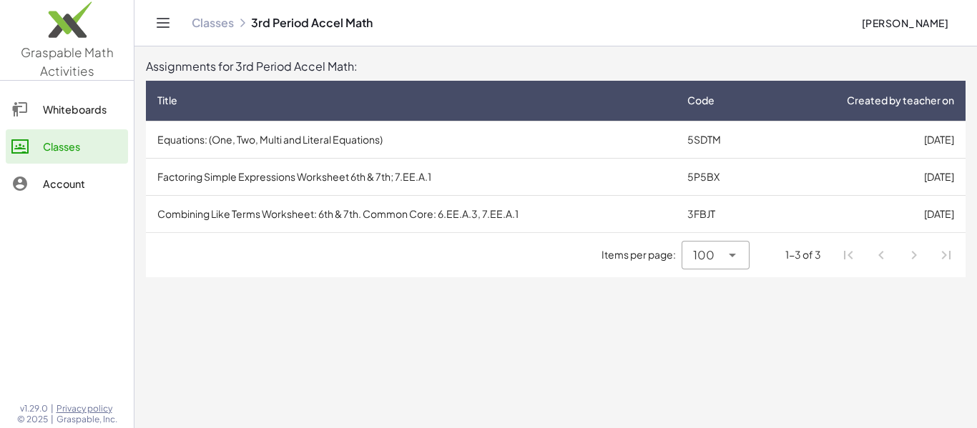
click at [280, 181] on td "Factoring Simple Expressions Worksheet 6th & 7th; 7.EE.A.1" at bounding box center [411, 176] width 530 height 37
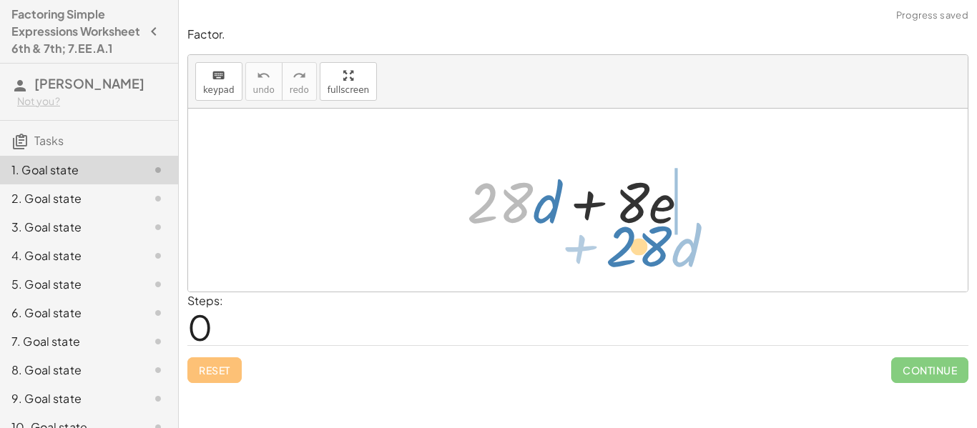
drag, startPoint x: 516, startPoint y: 207, endPoint x: 654, endPoint y: 250, distance: 145.4
click at [654, 250] on div "· 28 + · d + · 28 · d + · 8 · e" at bounding box center [577, 200] width 779 height 183
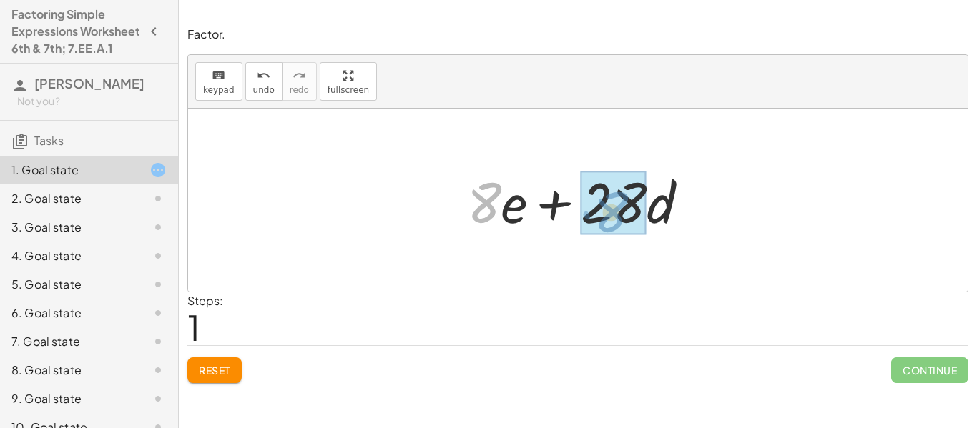
drag, startPoint x: 482, startPoint y: 187, endPoint x: 615, endPoint y: 195, distance: 133.2
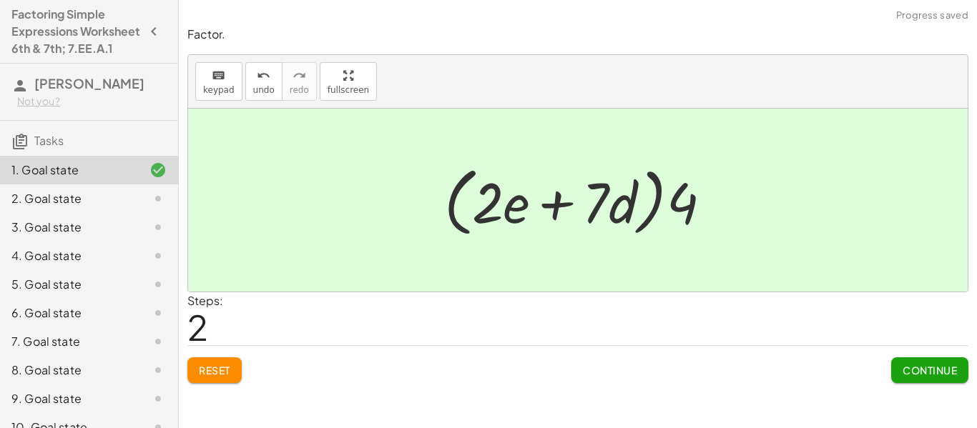
click at [930, 373] on span "Continue" at bounding box center [929, 370] width 54 height 13
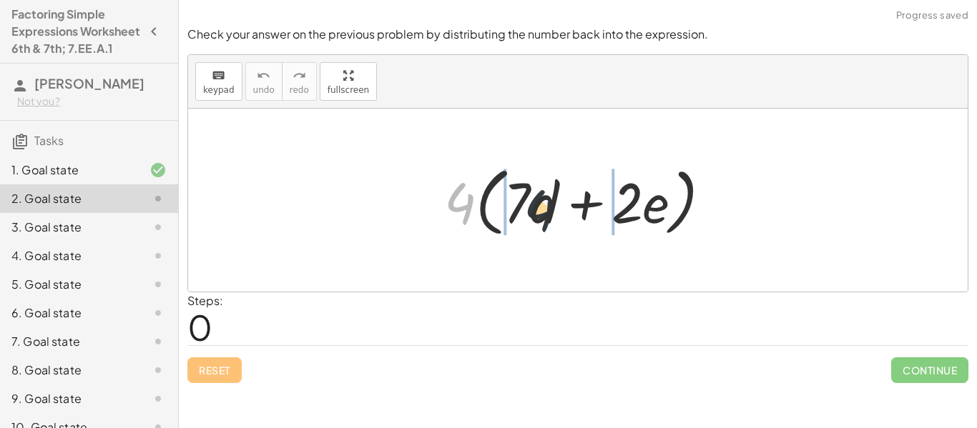
drag, startPoint x: 461, startPoint y: 212, endPoint x: 558, endPoint y: 219, distance: 96.8
click at [558, 219] on div at bounding box center [583, 200] width 293 height 82
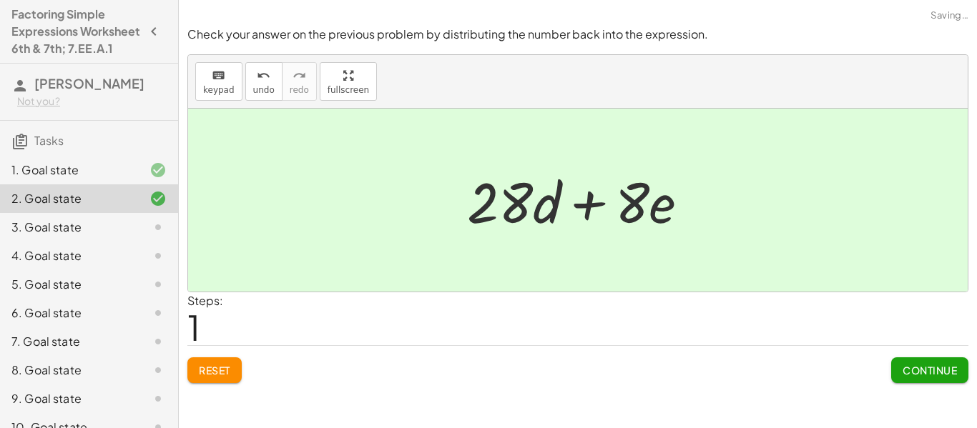
click at [910, 375] on span "Continue" at bounding box center [929, 370] width 54 height 13
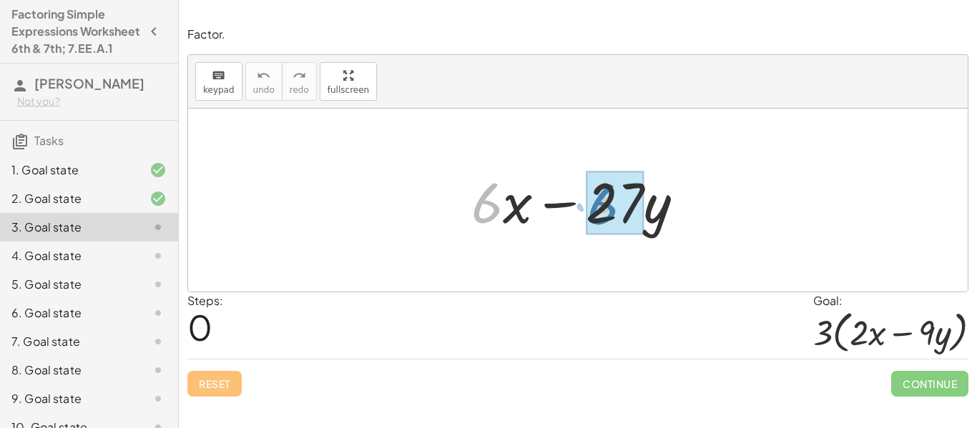
drag, startPoint x: 486, startPoint y: 207, endPoint x: 599, endPoint y: 208, distance: 113.7
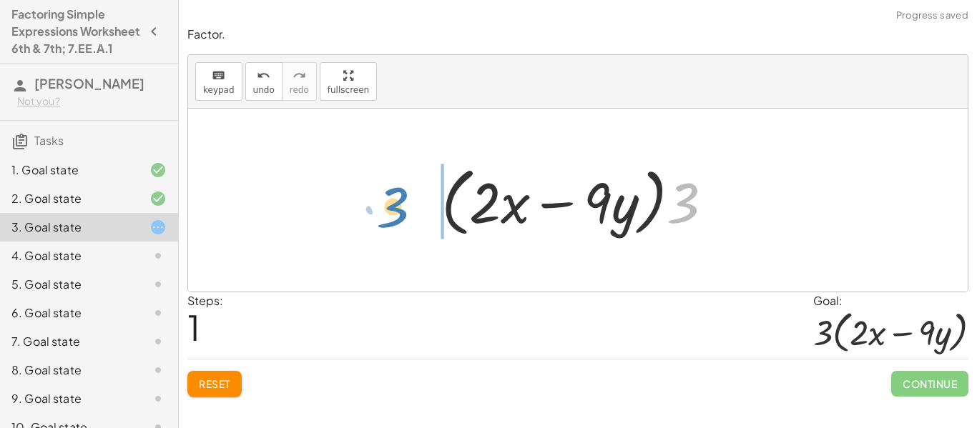
drag, startPoint x: 687, startPoint y: 204, endPoint x: 397, endPoint y: 142, distance: 296.2
click at [397, 142] on div "+ · 6 · x − · 27 · y + · 3 · 2 · x − · 3 · 9 · y · 3 + · · x − · y 3 · 2 · 9 · …" at bounding box center [577, 200] width 779 height 183
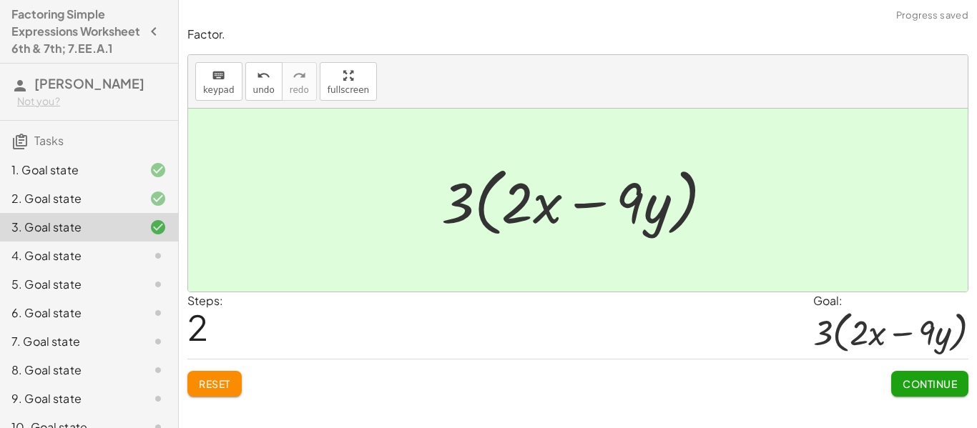
click at [913, 384] on span "Continue" at bounding box center [929, 384] width 54 height 13
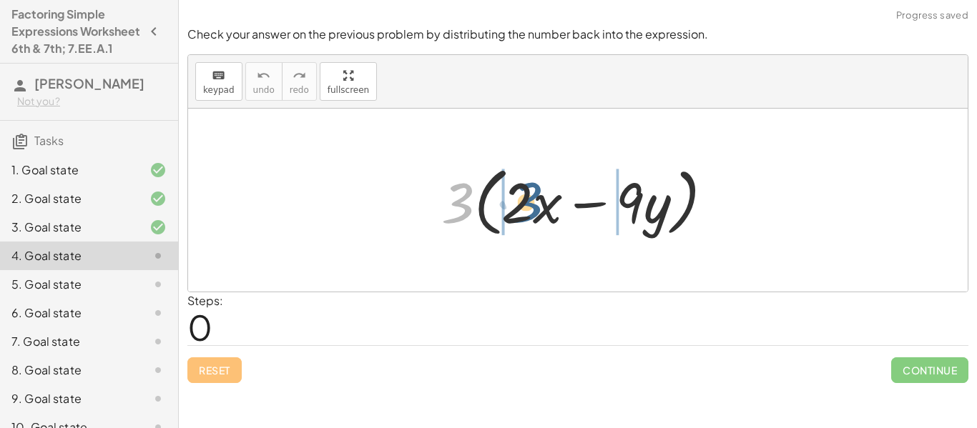
drag, startPoint x: 463, startPoint y: 214, endPoint x: 533, endPoint y: 212, distance: 70.8
click at [533, 212] on div at bounding box center [582, 200] width 297 height 82
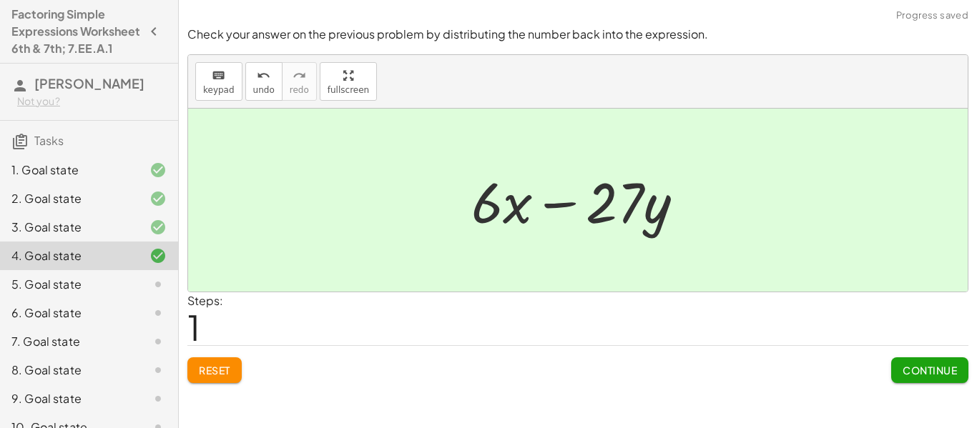
click at [952, 380] on button "Continue" at bounding box center [929, 371] width 77 height 26
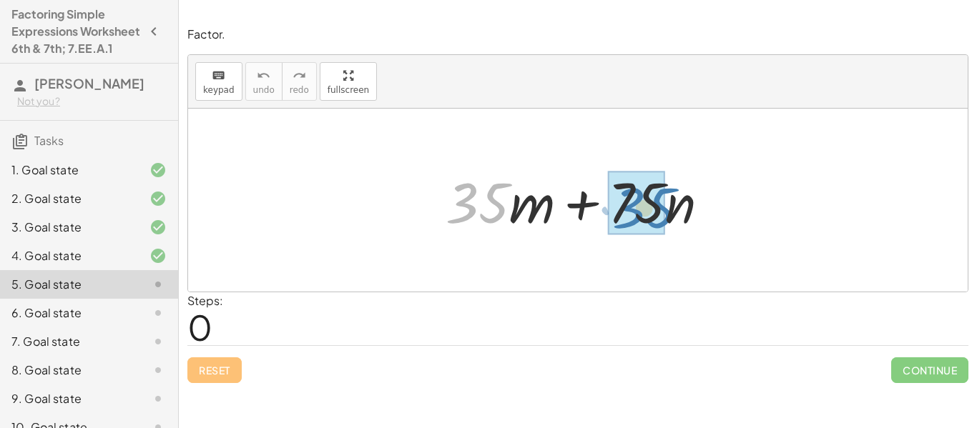
drag, startPoint x: 502, startPoint y: 201, endPoint x: 661, endPoint y: 205, distance: 159.5
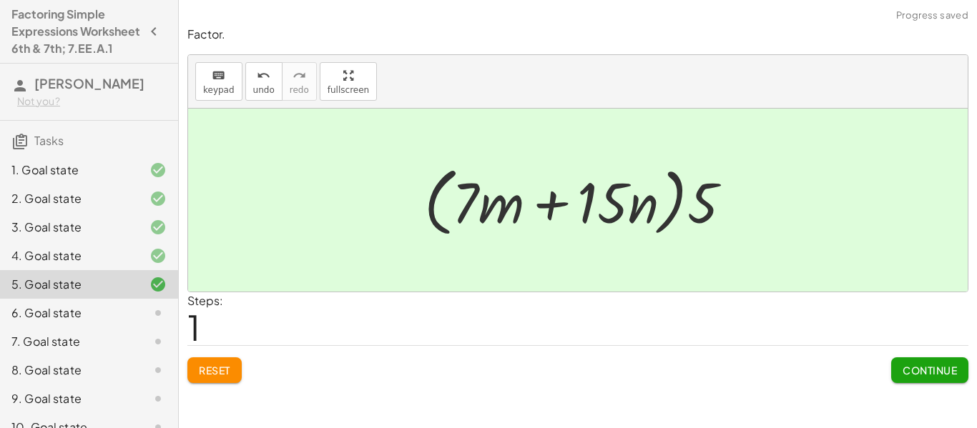
click at [0, 0] on div "Factor. keyboard keypad undo undo redo redo fullscreen + · 35 · m + · 75 · n + …" at bounding box center [0, 0] width 0 height 0
click at [947, 374] on span "Continue" at bounding box center [929, 370] width 54 height 13
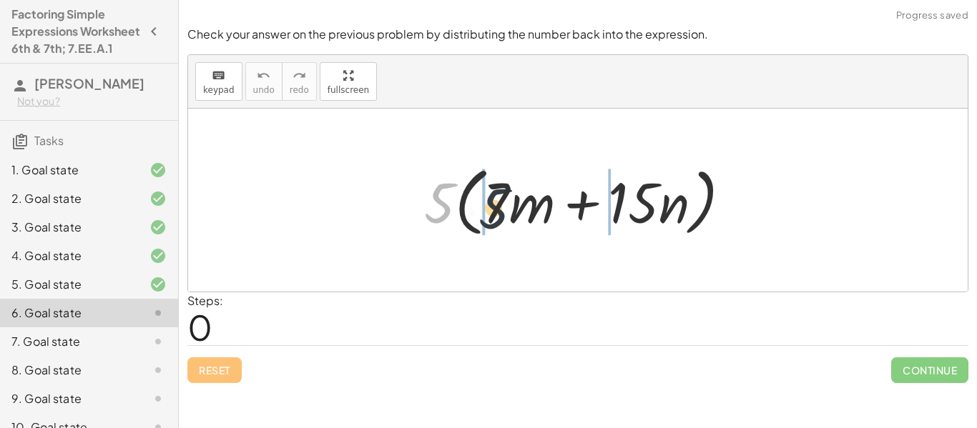
drag, startPoint x: 446, startPoint y: 202, endPoint x: 520, endPoint y: 211, distance: 74.2
click at [520, 211] on div at bounding box center [583, 200] width 333 height 82
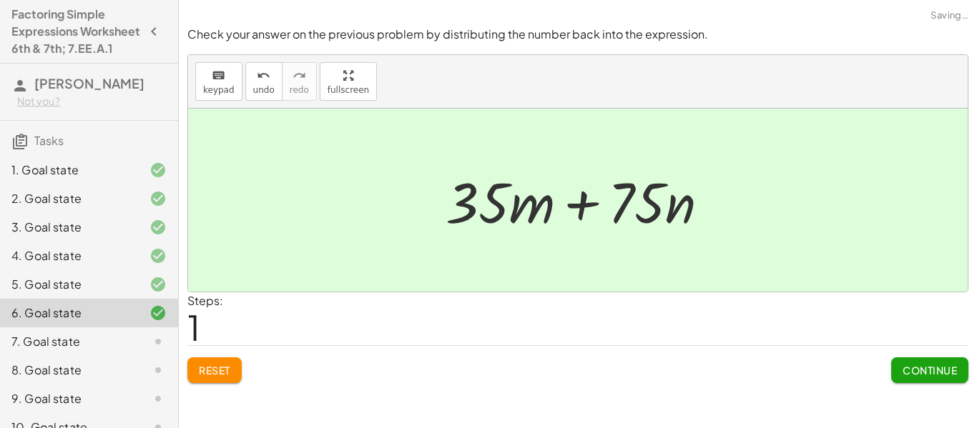
click at [928, 370] on span "Continue" at bounding box center [929, 370] width 54 height 13
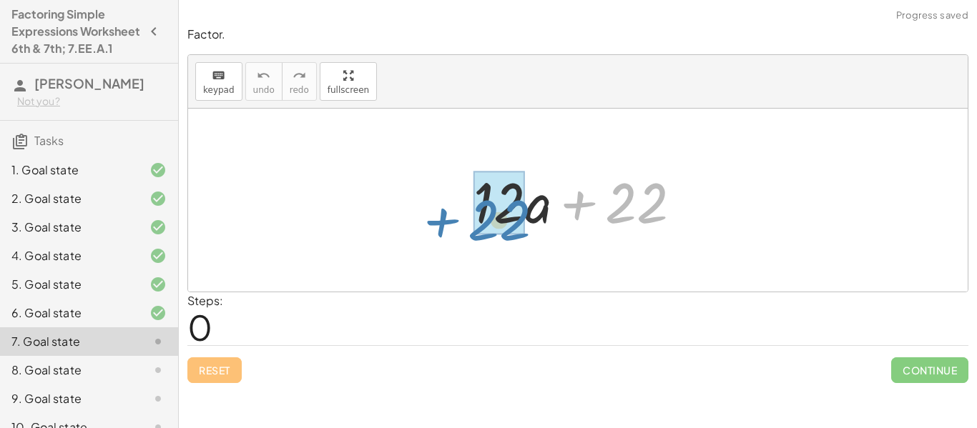
drag, startPoint x: 624, startPoint y: 198, endPoint x: 488, endPoint y: 214, distance: 136.8
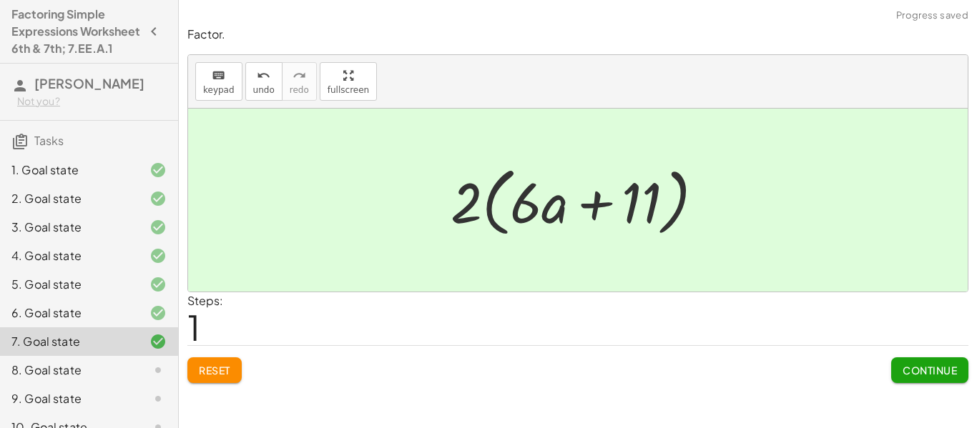
click at [902, 364] on span "Continue" at bounding box center [929, 370] width 54 height 13
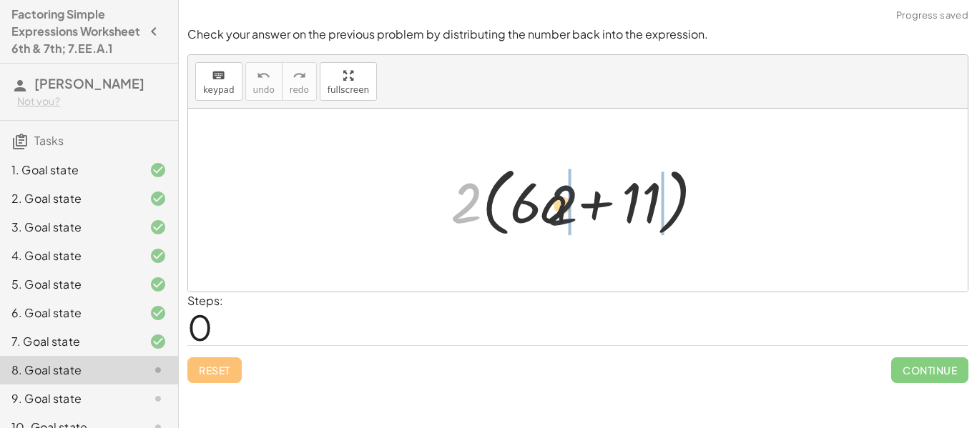
drag, startPoint x: 468, startPoint y: 221, endPoint x: 629, endPoint y: 221, distance: 160.9
click at [629, 221] on div at bounding box center [582, 200] width 279 height 82
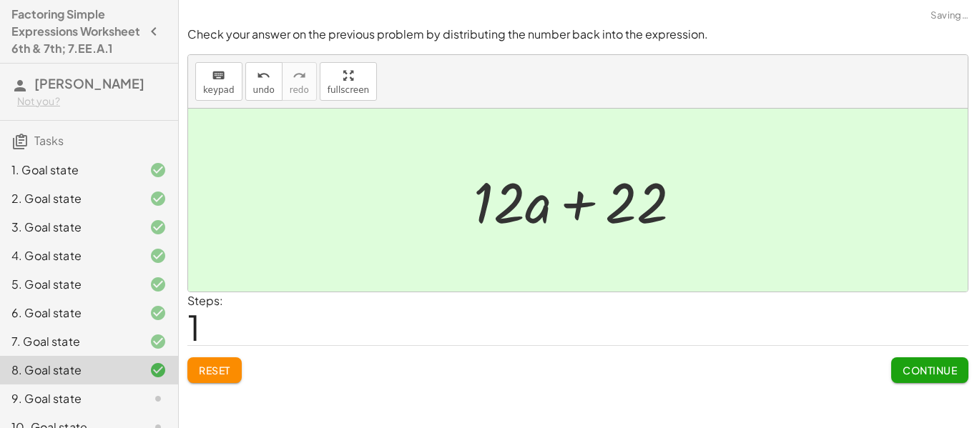
click at [930, 359] on button "Continue" at bounding box center [929, 371] width 77 height 26
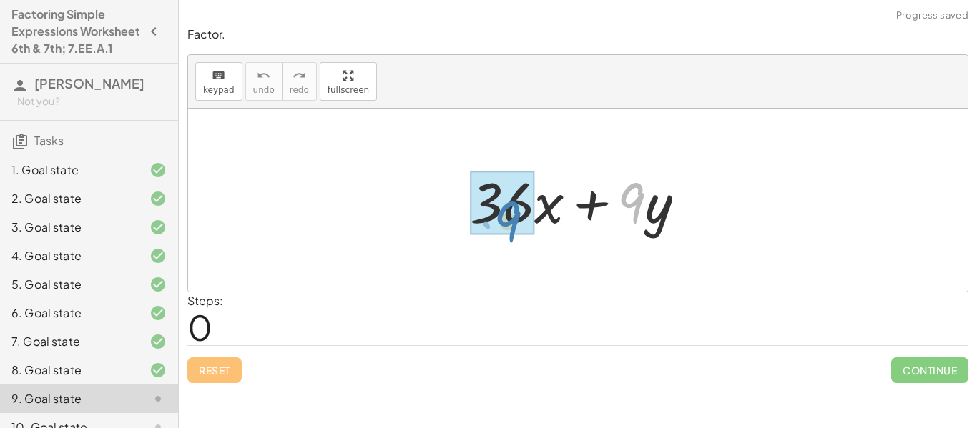
drag, startPoint x: 631, startPoint y: 205, endPoint x: 506, endPoint y: 221, distance: 126.1
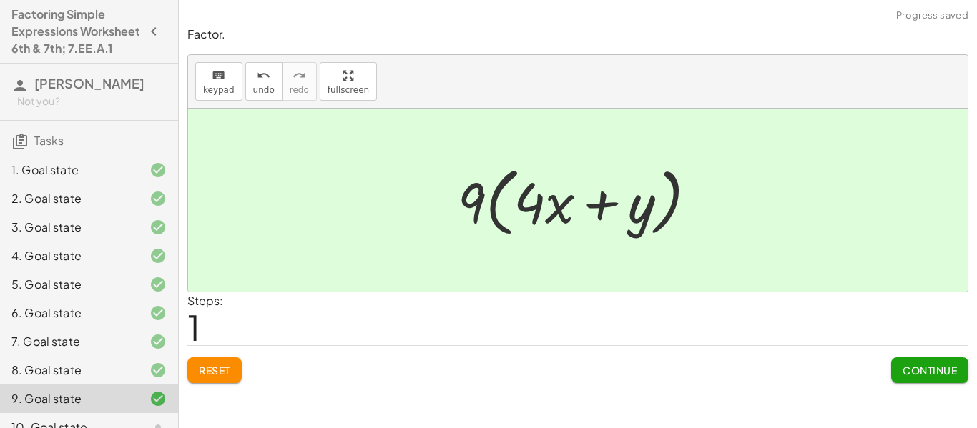
click at [943, 364] on span "Continue" at bounding box center [929, 370] width 54 height 13
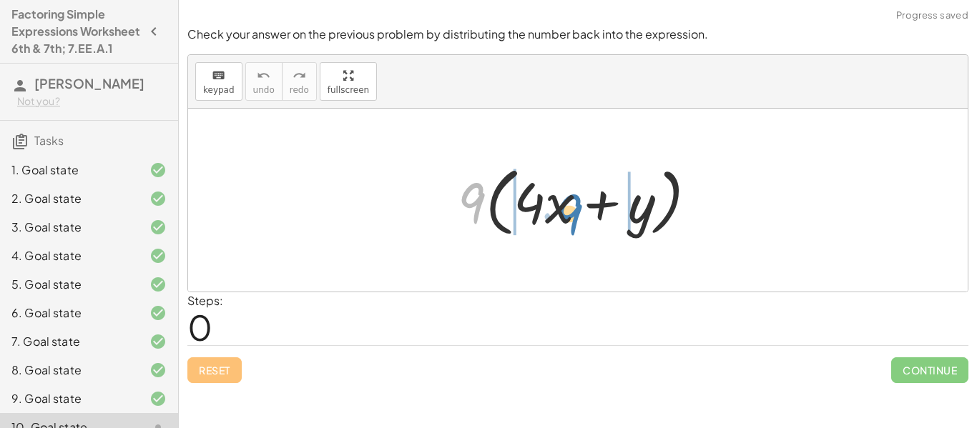
drag, startPoint x: 468, startPoint y: 198, endPoint x: 566, endPoint y: 209, distance: 98.6
click at [566, 209] on div at bounding box center [583, 200] width 265 height 82
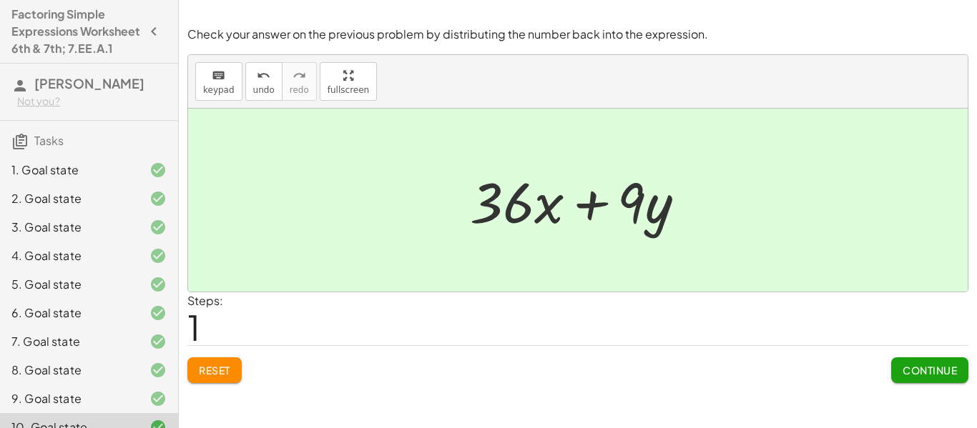
click at [953, 381] on button "Continue" at bounding box center [929, 371] width 77 height 26
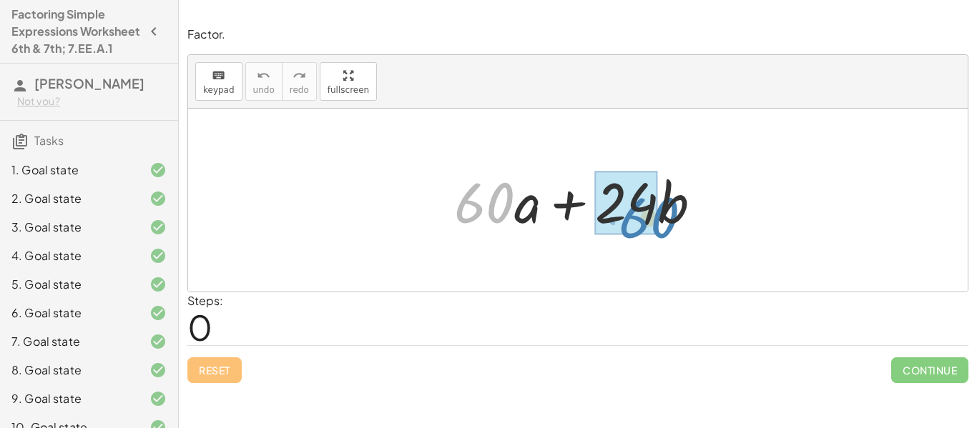
drag, startPoint x: 478, startPoint y: 202, endPoint x: 634, endPoint y: 212, distance: 156.3
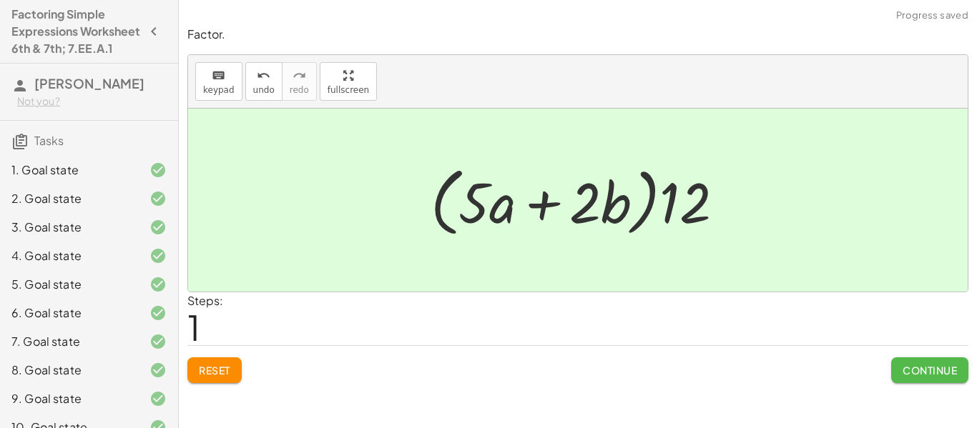
click at [916, 378] on button "Continue" at bounding box center [929, 371] width 77 height 26
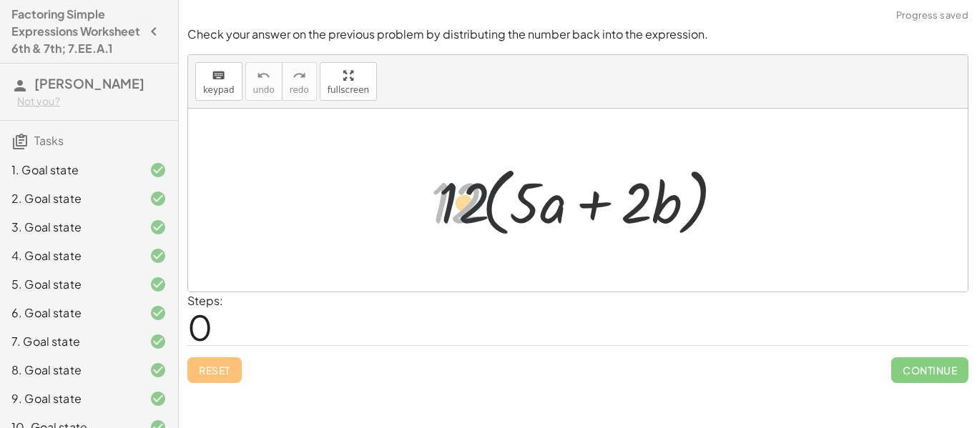
drag, startPoint x: 473, startPoint y: 217, endPoint x: 660, endPoint y: 263, distance: 192.3
click at [660, 263] on div "· 12 · 12 · ( + · 5 · a + · 2 · b )" at bounding box center [577, 200] width 779 height 183
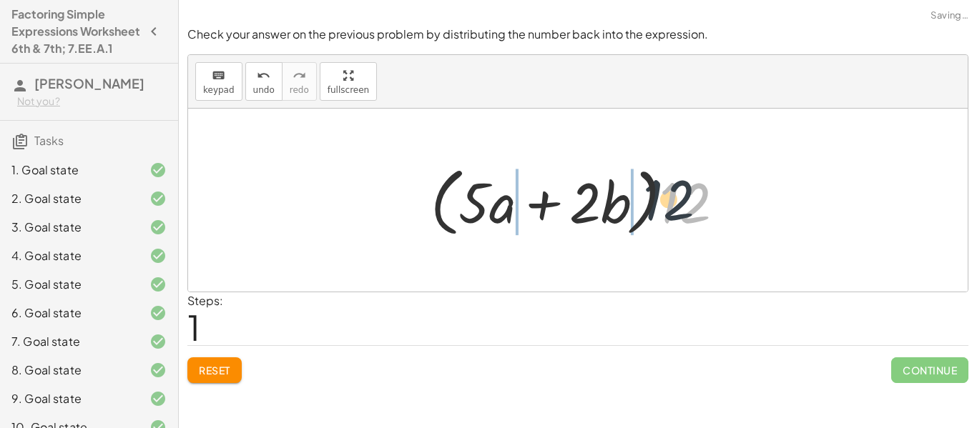
drag, startPoint x: 680, startPoint y: 217, endPoint x: 561, endPoint y: 214, distance: 118.7
click at [561, 214] on div at bounding box center [583, 200] width 320 height 82
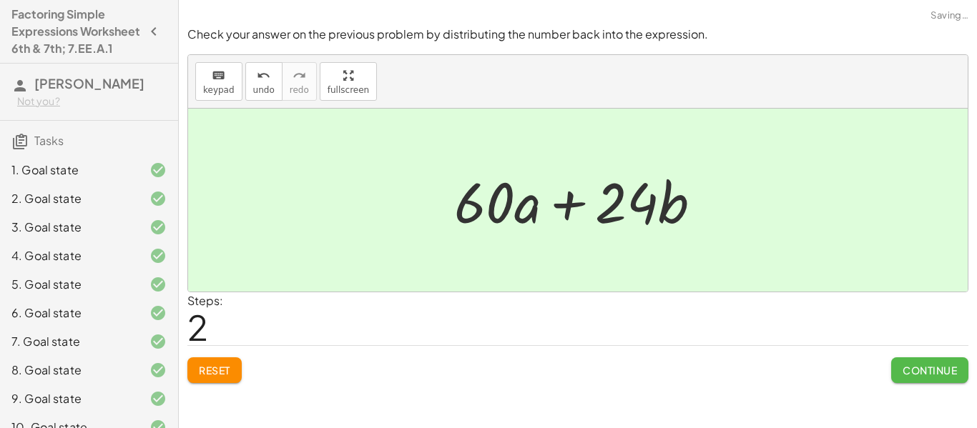
click at [915, 370] on span "Continue" at bounding box center [929, 370] width 54 height 13
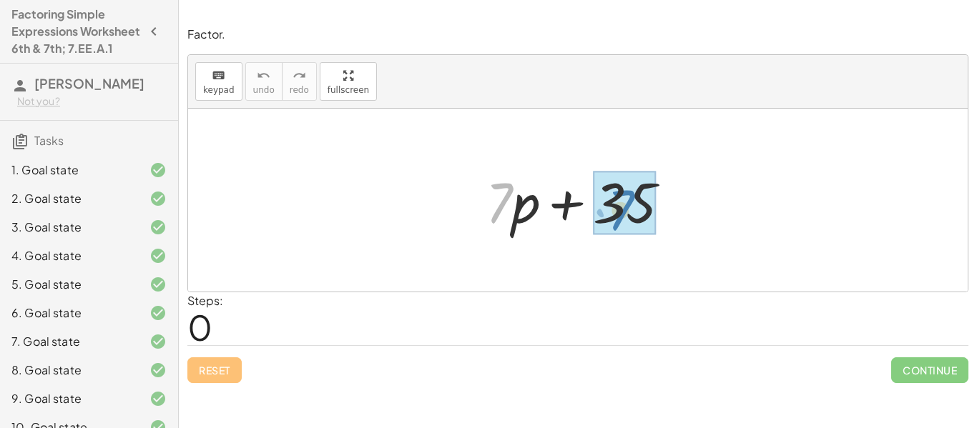
drag, startPoint x: 504, startPoint y: 207, endPoint x: 627, endPoint y: 214, distance: 123.2
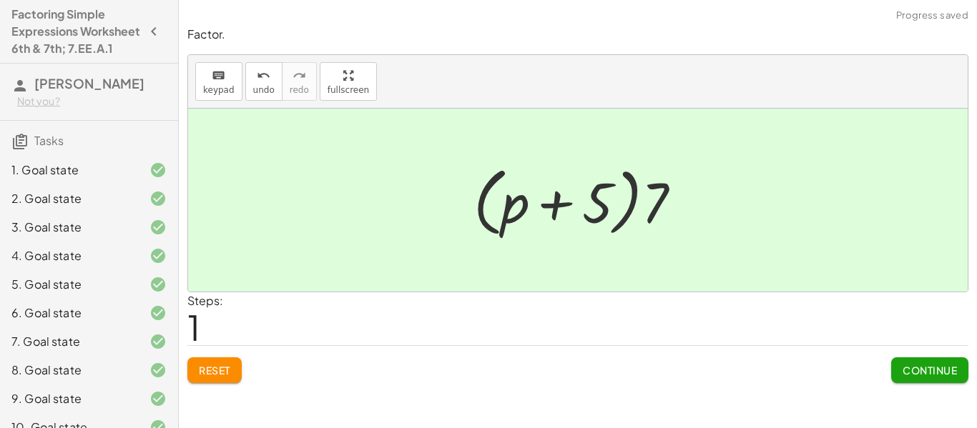
click at [938, 375] on span "Continue" at bounding box center [929, 370] width 54 height 13
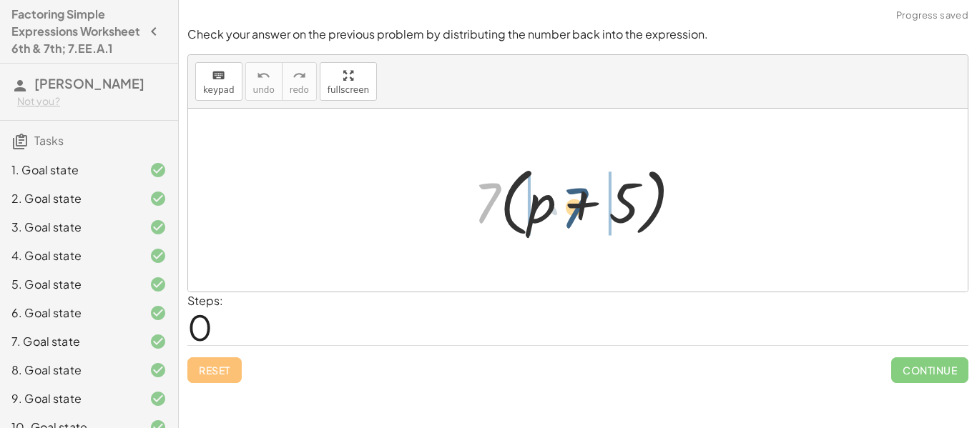
drag, startPoint x: 485, startPoint y: 210, endPoint x: 583, endPoint y: 217, distance: 98.2
click at [583, 217] on div at bounding box center [583, 200] width 234 height 82
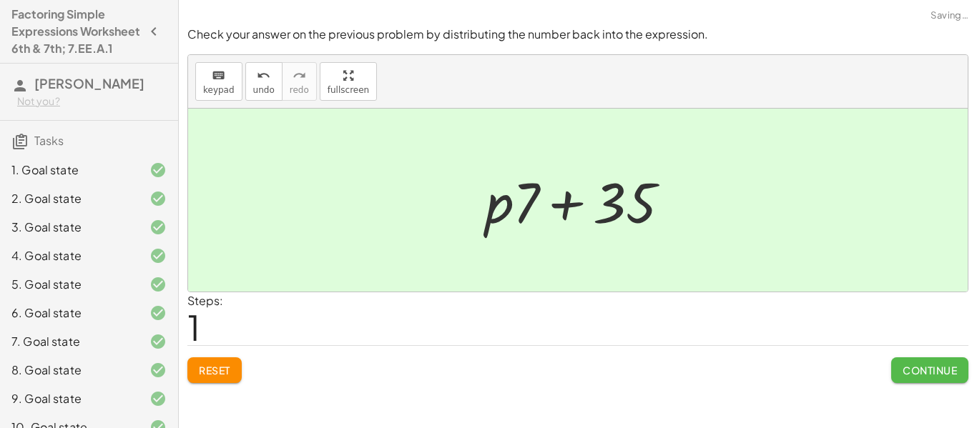
click at [899, 361] on button "Continue" at bounding box center [929, 371] width 77 height 26
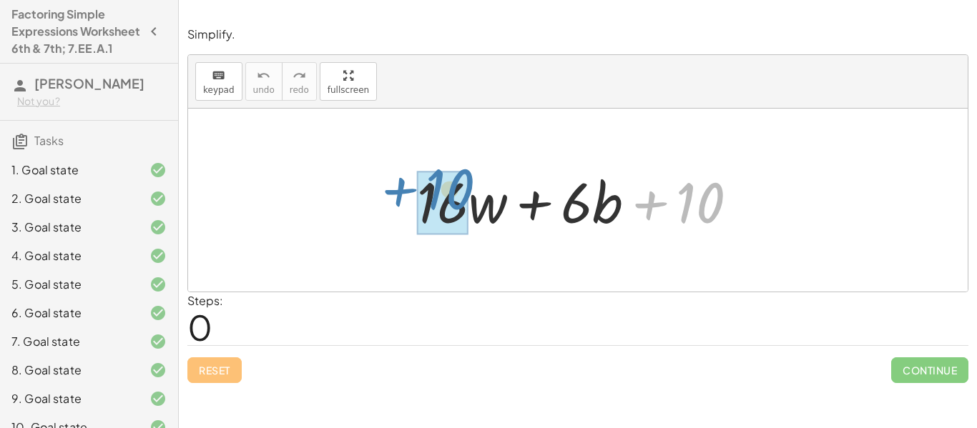
drag, startPoint x: 652, startPoint y: 206, endPoint x: 401, endPoint y: 195, distance: 251.2
click at [401, 195] on div "+ 10 + · 16 · w + · 6 · b + 10" at bounding box center [577, 200] width 365 height 81
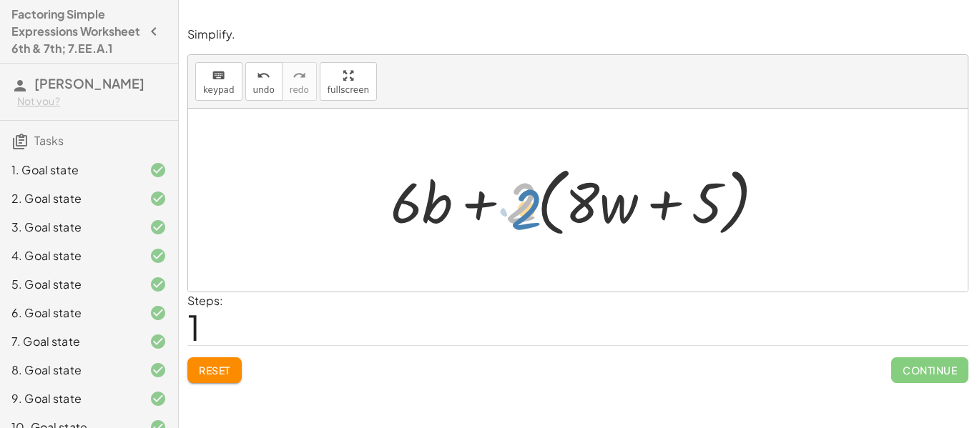
click at [511, 208] on div at bounding box center [583, 200] width 400 height 82
drag, startPoint x: 394, startPoint y: 204, endPoint x: 577, endPoint y: 219, distance: 183.7
click at [577, 219] on div at bounding box center [583, 200] width 400 height 82
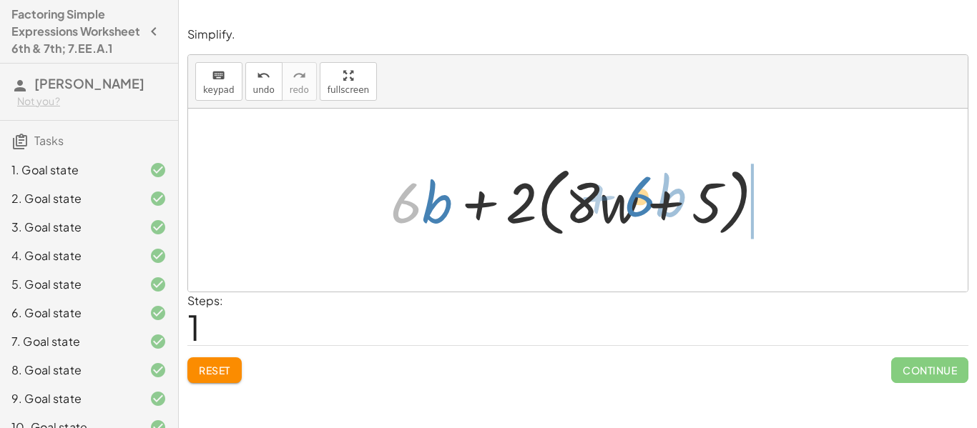
drag, startPoint x: 408, startPoint y: 201, endPoint x: 644, endPoint y: 192, distance: 235.5
click at [644, 192] on div at bounding box center [583, 200] width 400 height 82
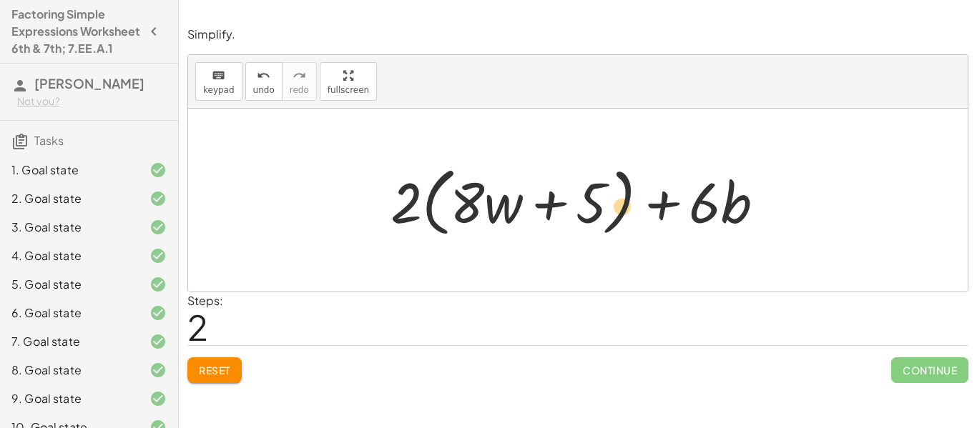
drag, startPoint x: 699, startPoint y: 202, endPoint x: 674, endPoint y: 194, distance: 27.1
click at [674, 194] on div at bounding box center [583, 200] width 400 height 82
drag, startPoint x: 699, startPoint y: 206, endPoint x: 584, endPoint y: 202, distance: 114.5
click at [584, 202] on div at bounding box center [583, 200] width 400 height 82
drag, startPoint x: 711, startPoint y: 210, endPoint x: 530, endPoint y: 210, distance: 180.9
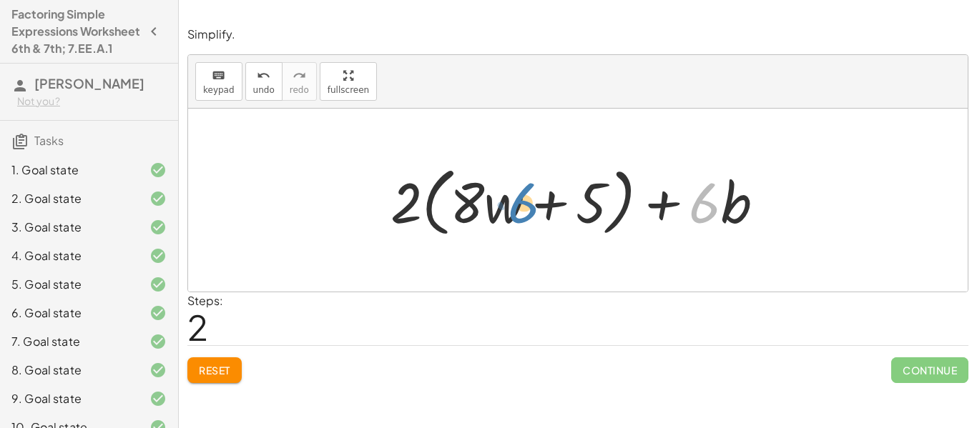
click at [530, 210] on div at bounding box center [583, 200] width 400 height 82
click at [226, 376] on span "Reset" at bounding box center [214, 370] width 31 height 13
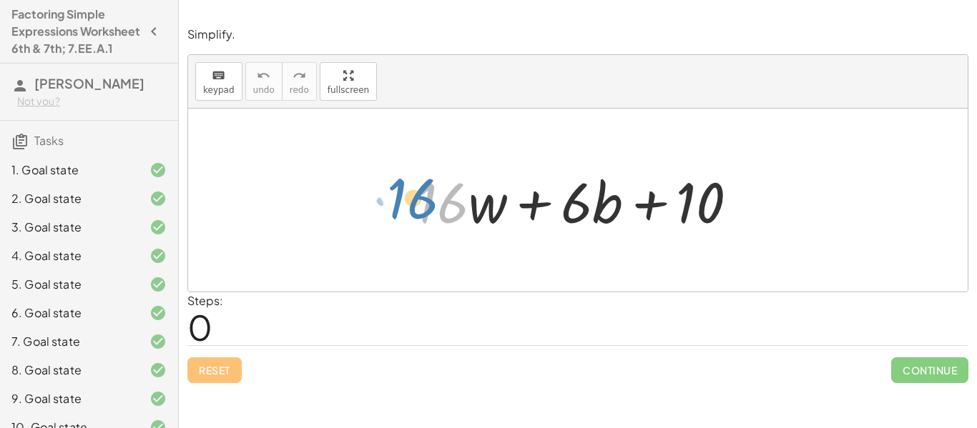
drag, startPoint x: 452, startPoint y: 201, endPoint x: 430, endPoint y: 197, distance: 22.6
click at [430, 197] on div at bounding box center [583, 201] width 347 height 74
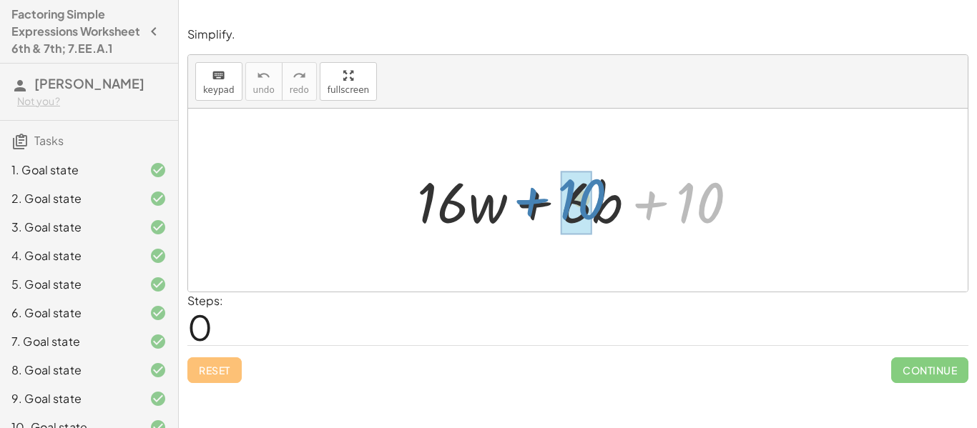
drag, startPoint x: 697, startPoint y: 205, endPoint x: 576, endPoint y: 202, distance: 120.9
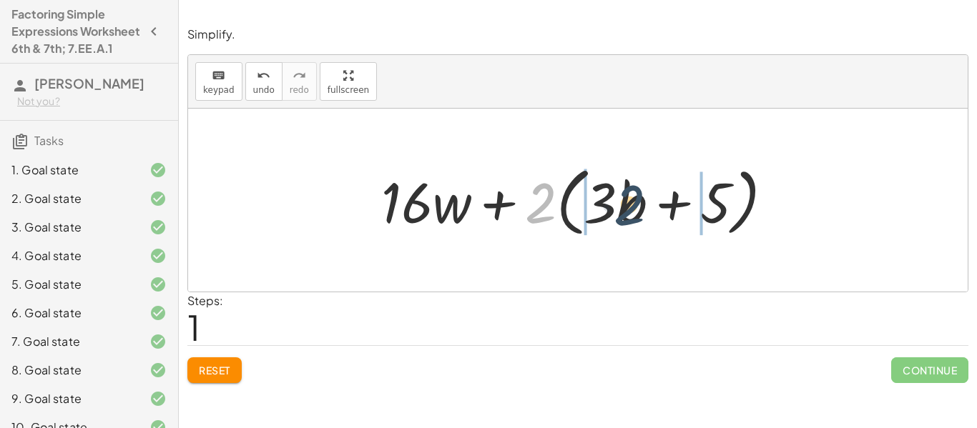
drag, startPoint x: 545, startPoint y: 212, endPoint x: 635, endPoint y: 213, distance: 90.1
click at [635, 213] on div at bounding box center [583, 200] width 418 height 82
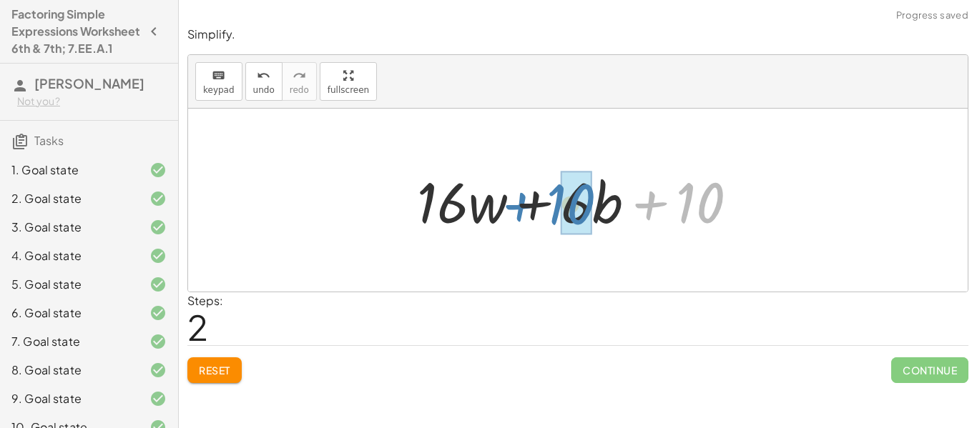
drag, startPoint x: 684, startPoint y: 207, endPoint x: 553, endPoint y: 208, distance: 131.6
click at [553, 208] on div at bounding box center [583, 201] width 347 height 74
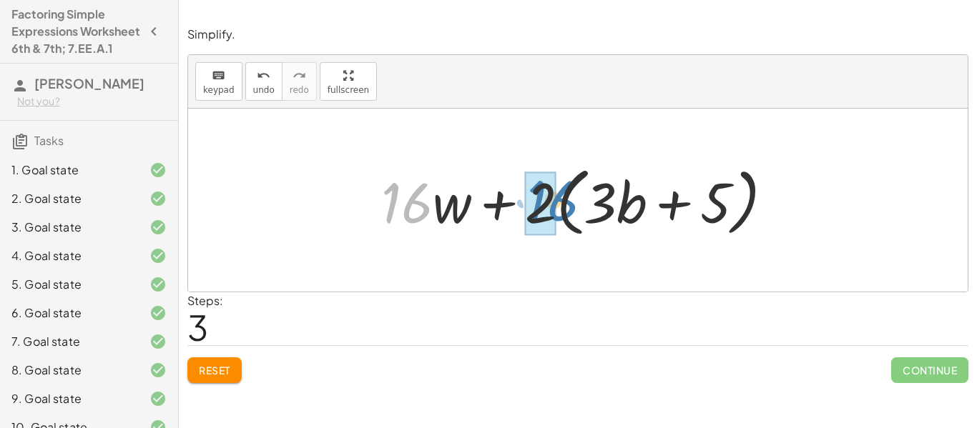
drag, startPoint x: 409, startPoint y: 202, endPoint x: 552, endPoint y: 200, distance: 143.1
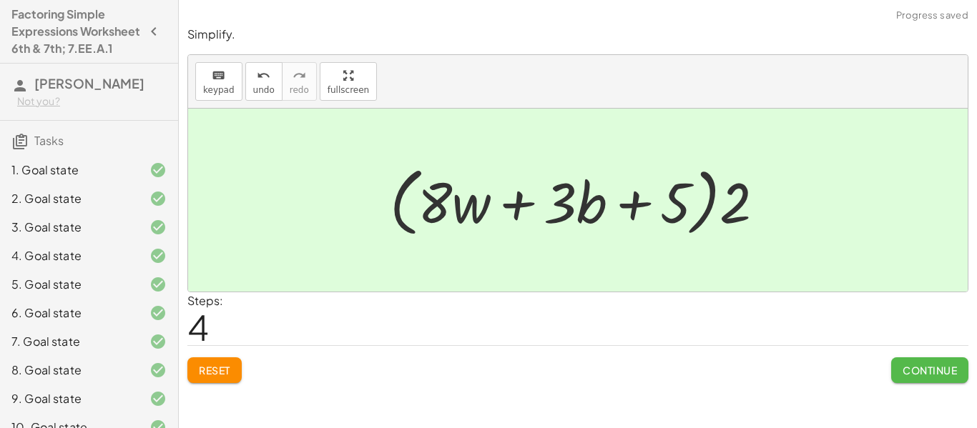
click at [911, 370] on span "Continue" at bounding box center [929, 370] width 54 height 13
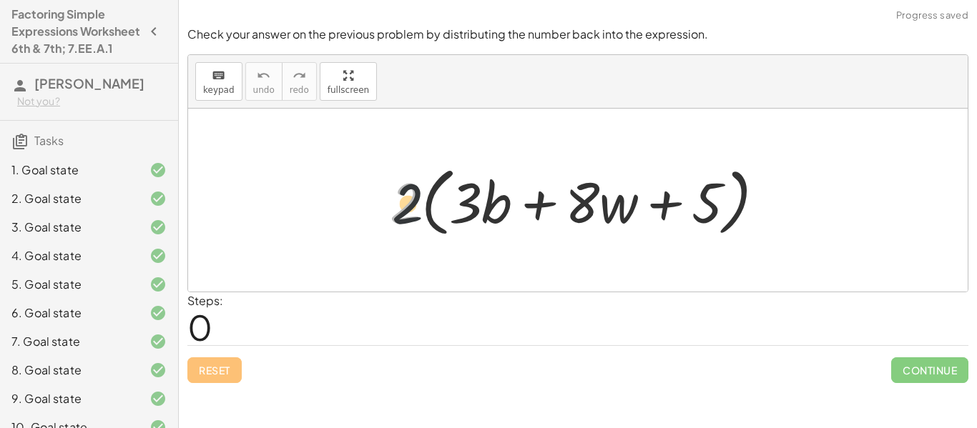
drag, startPoint x: 415, startPoint y: 202, endPoint x: 517, endPoint y: 207, distance: 102.4
click at [517, 207] on div at bounding box center [583, 200] width 400 height 82
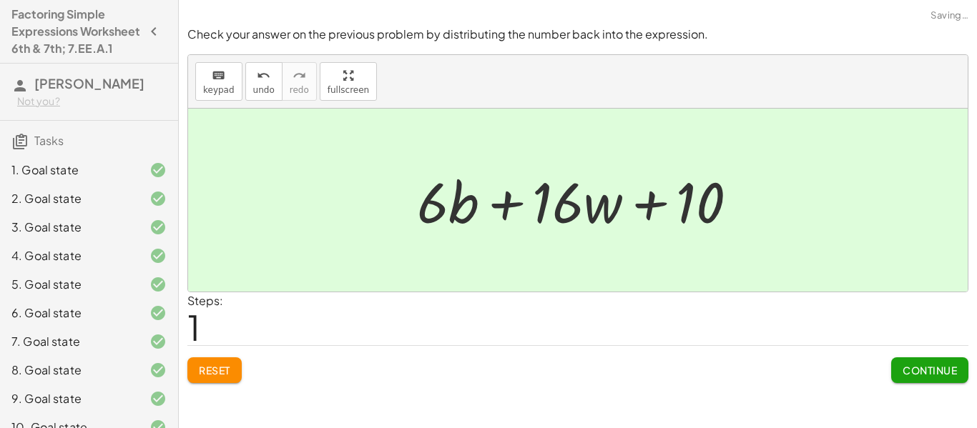
click at [912, 372] on span "Continue" at bounding box center [929, 370] width 54 height 13
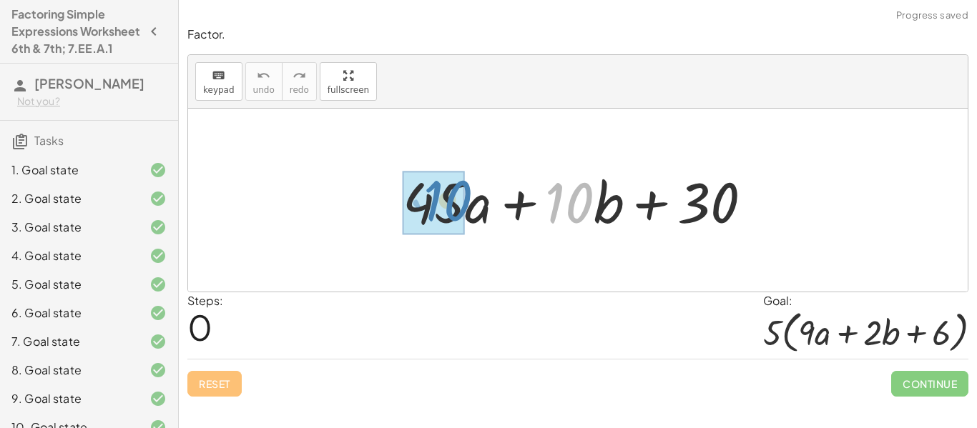
drag, startPoint x: 561, startPoint y: 217, endPoint x: 438, endPoint y: 215, distance: 123.0
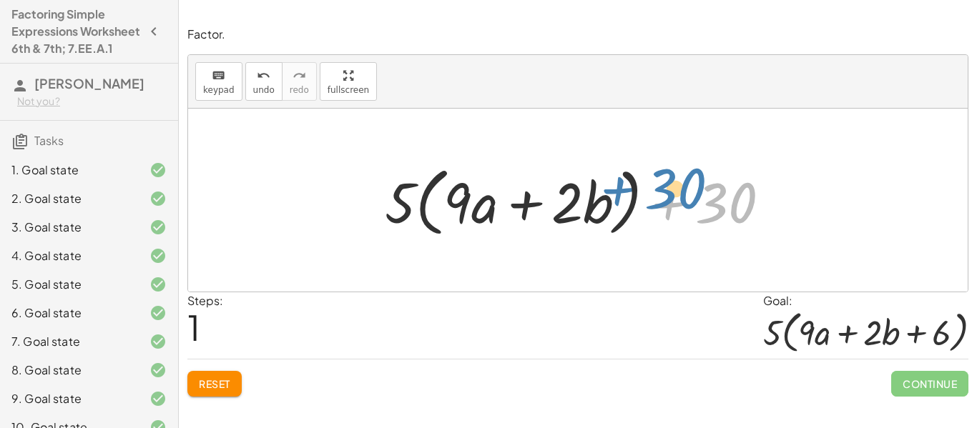
drag, startPoint x: 673, startPoint y: 208, endPoint x: 623, endPoint y: 194, distance: 52.1
click at [623, 194] on div at bounding box center [583, 200] width 411 height 82
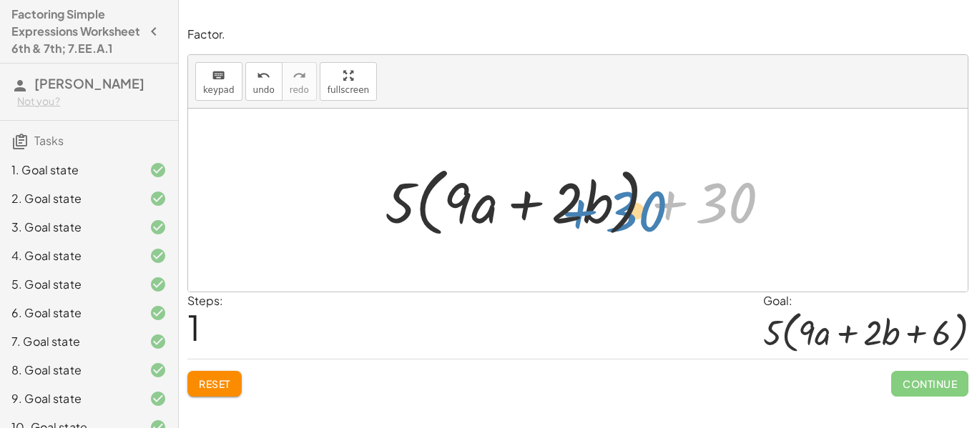
drag, startPoint x: 754, startPoint y: 211, endPoint x: 707, endPoint y: 224, distance: 48.9
click at [707, 224] on div at bounding box center [583, 200] width 411 height 82
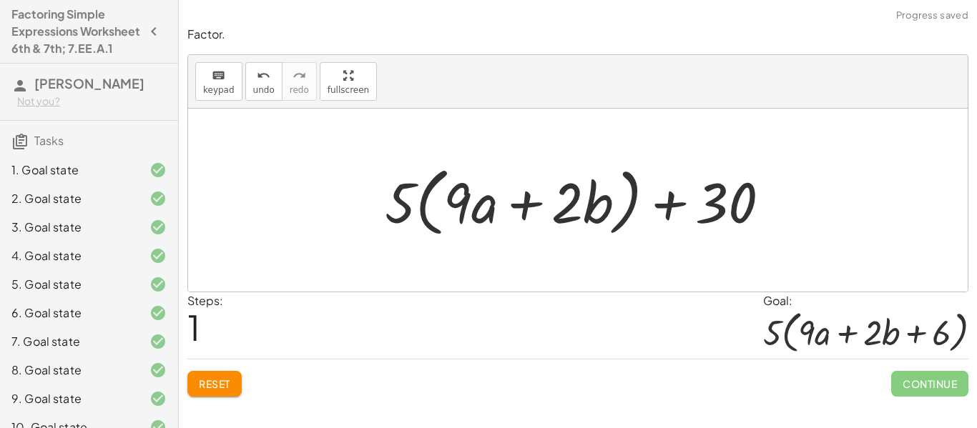
click at [210, 378] on span "Reset" at bounding box center [214, 384] width 31 height 13
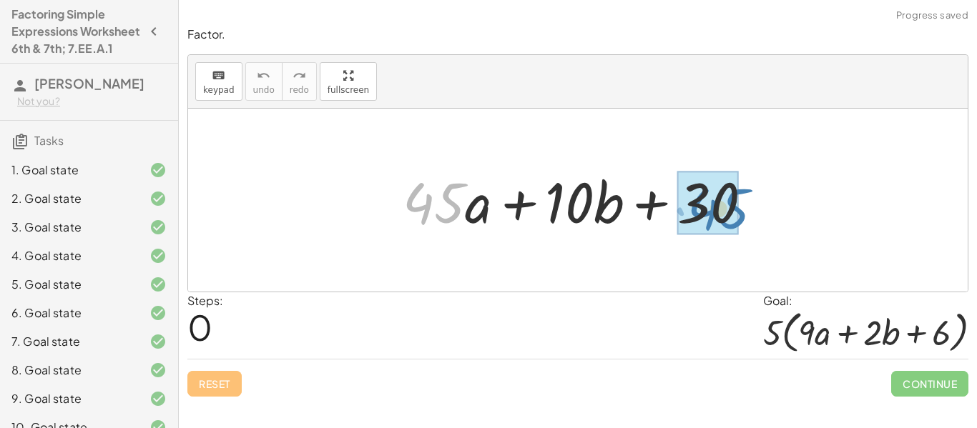
drag, startPoint x: 432, startPoint y: 212, endPoint x: 717, endPoint y: 217, distance: 285.4
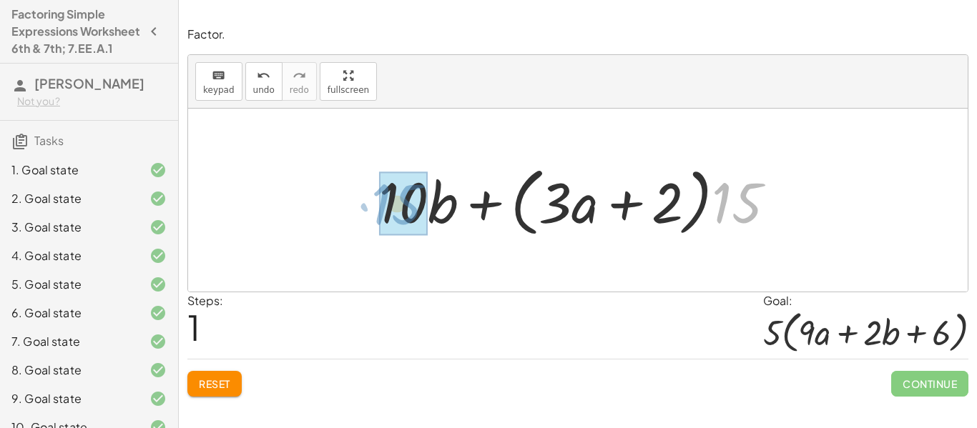
drag, startPoint x: 722, startPoint y: 211, endPoint x: 381, endPoint y: 212, distance: 341.1
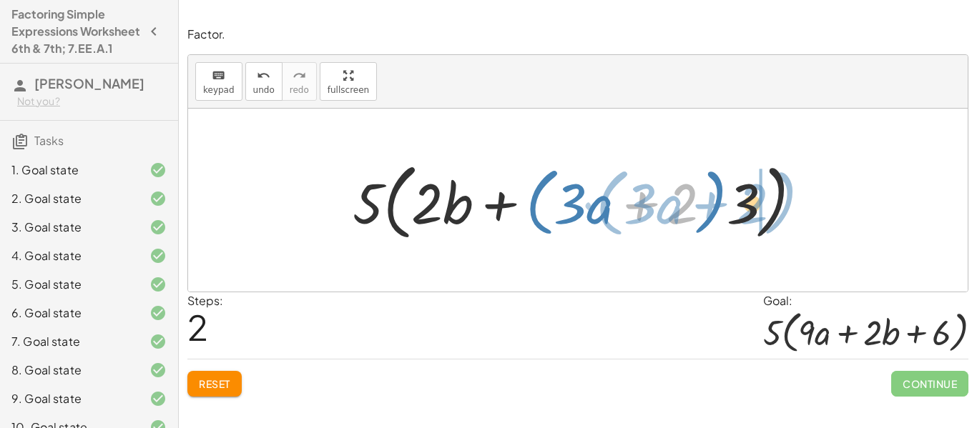
drag, startPoint x: 671, startPoint y: 208, endPoint x: 742, endPoint y: 208, distance: 70.1
click at [742, 208] on div at bounding box center [582, 200] width 475 height 91
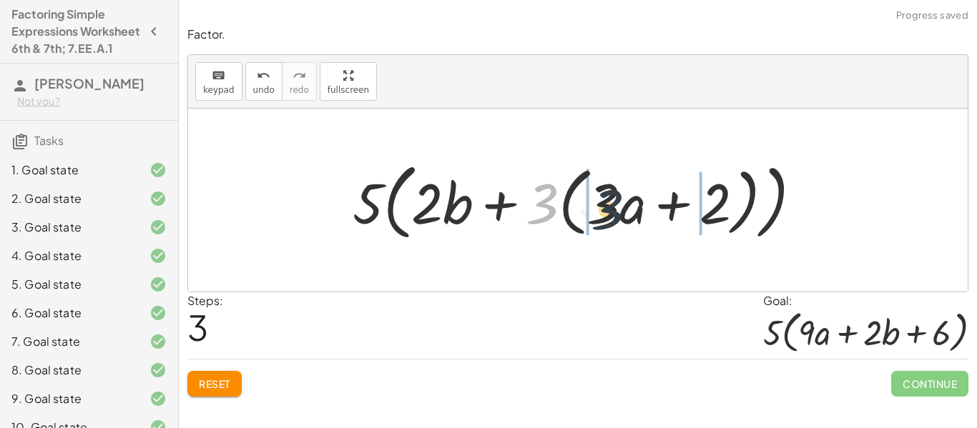
drag, startPoint x: 538, startPoint y: 210, endPoint x: 609, endPoint y: 216, distance: 71.7
click at [609, 216] on div at bounding box center [582, 200] width 475 height 91
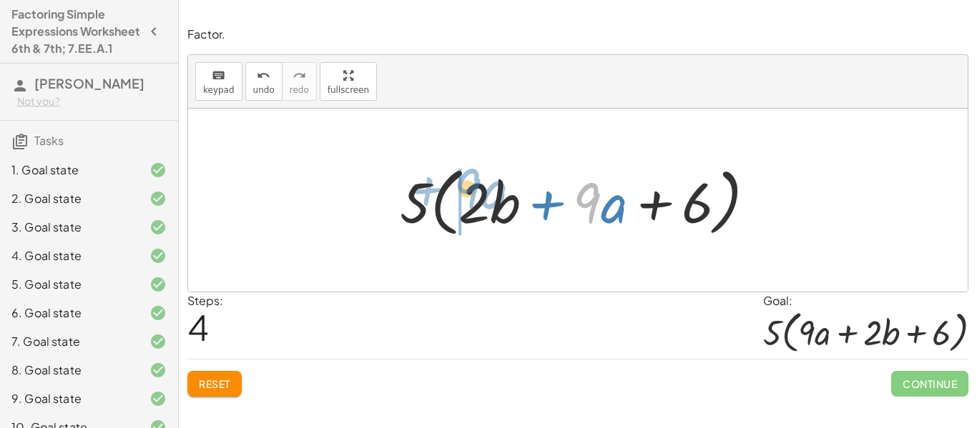
drag, startPoint x: 596, startPoint y: 212, endPoint x: 477, endPoint y: 200, distance: 120.1
click at [477, 200] on div at bounding box center [583, 200] width 381 height 82
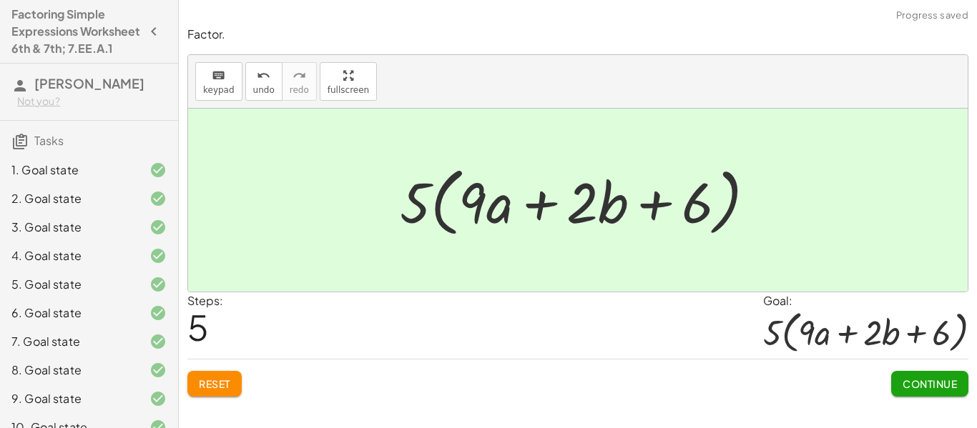
click at [920, 391] on button "Continue" at bounding box center [929, 384] width 77 height 26
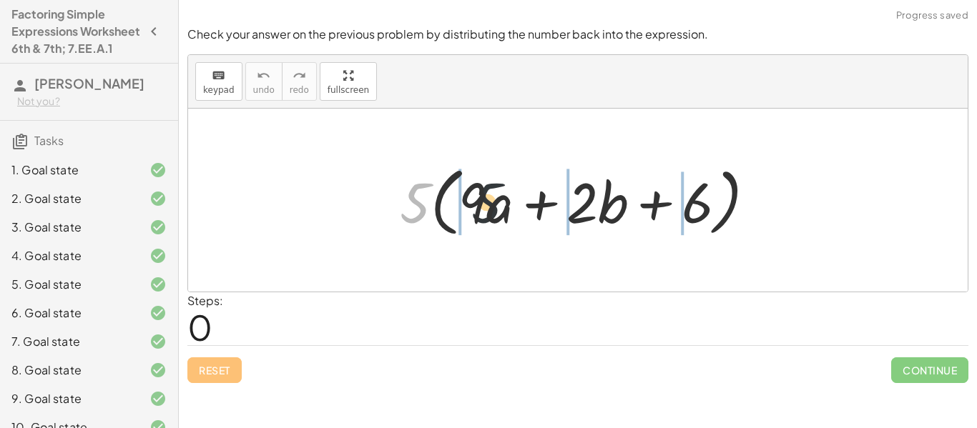
drag, startPoint x: 418, startPoint y: 205, endPoint x: 505, endPoint y: 205, distance: 87.2
click at [505, 205] on div at bounding box center [583, 200] width 381 height 82
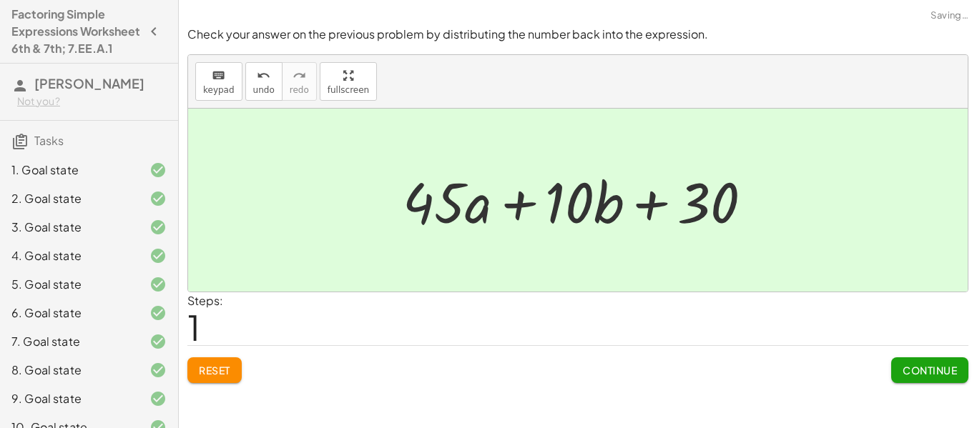
click at [948, 375] on span "Continue" at bounding box center [929, 370] width 54 height 13
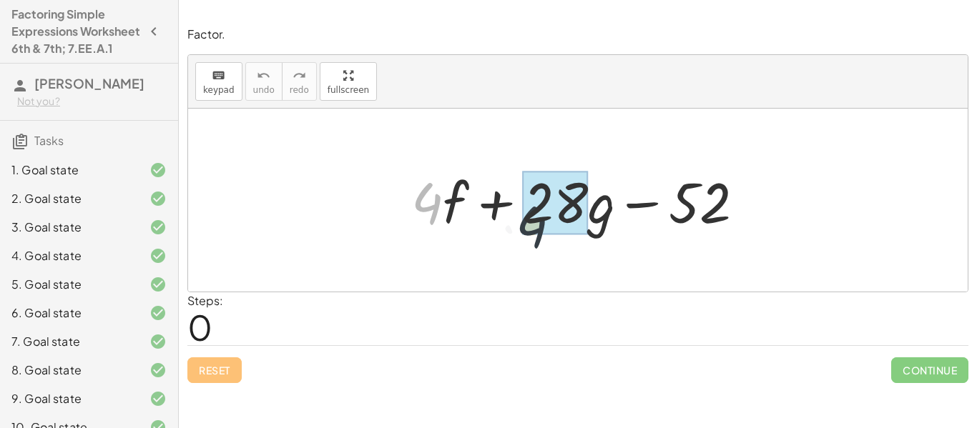
drag, startPoint x: 430, startPoint y: 202, endPoint x: 553, endPoint y: 212, distance: 122.8
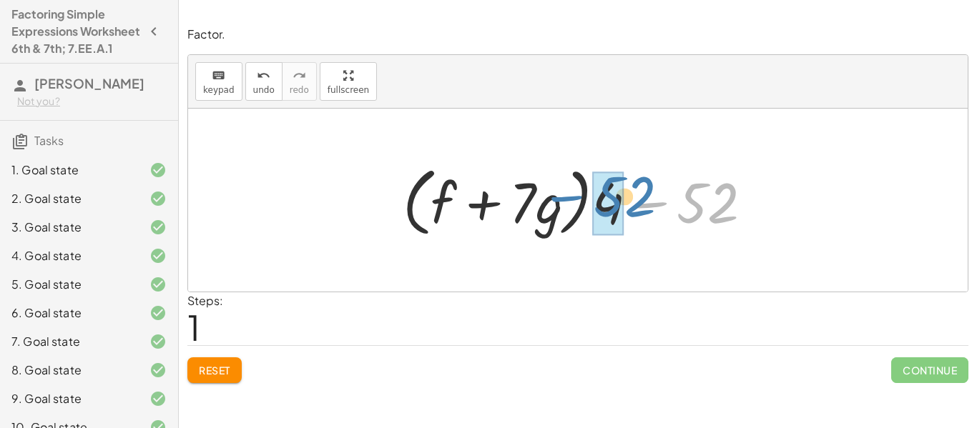
drag, startPoint x: 643, startPoint y: 207, endPoint x: 565, endPoint y: 201, distance: 78.2
click at [565, 201] on div at bounding box center [582, 200] width 375 height 82
drag, startPoint x: 667, startPoint y: 206, endPoint x: 574, endPoint y: 207, distance: 93.0
click at [574, 207] on div at bounding box center [582, 200] width 375 height 82
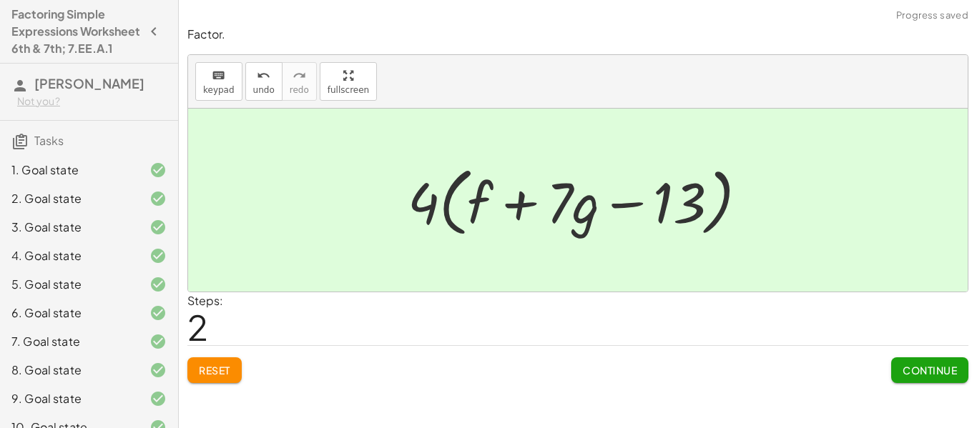
click at [930, 373] on span "Continue" at bounding box center [929, 370] width 54 height 13
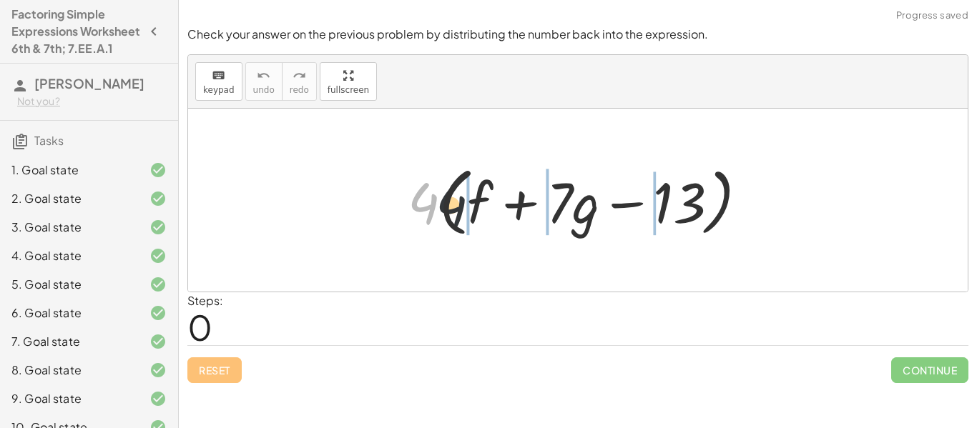
drag, startPoint x: 423, startPoint y: 209, endPoint x: 507, endPoint y: 212, distance: 83.7
click at [507, 212] on div at bounding box center [583, 200] width 366 height 82
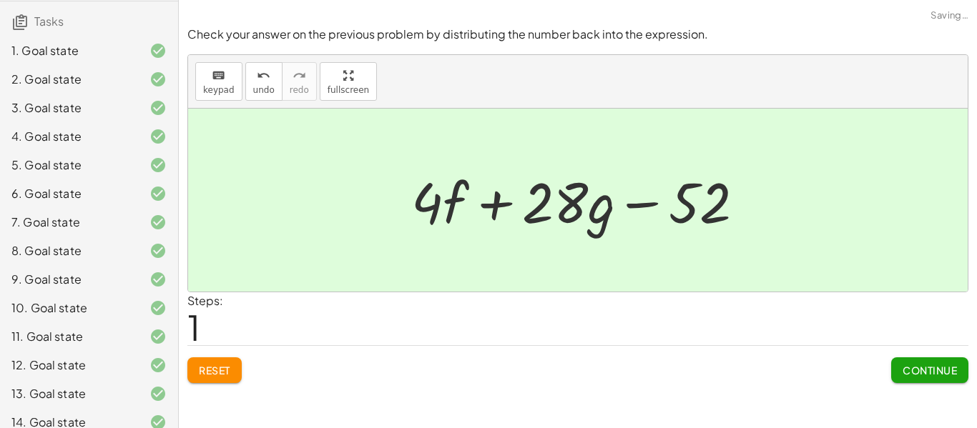
scroll to position [398, 0]
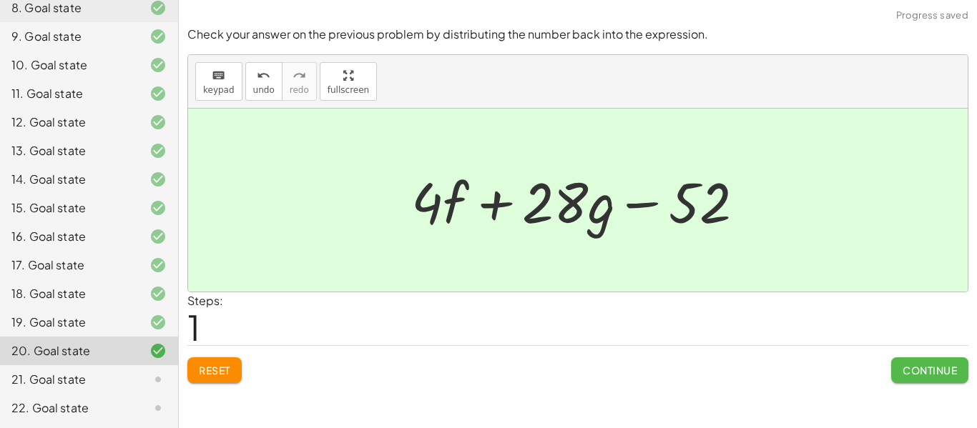
click at [914, 369] on span "Continue" at bounding box center [929, 370] width 54 height 13
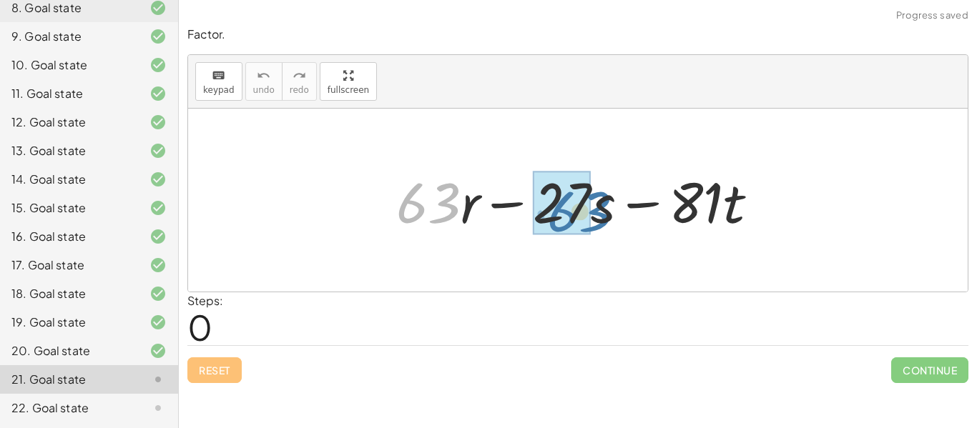
drag, startPoint x: 421, startPoint y: 203, endPoint x: 561, endPoint y: 208, distance: 140.3
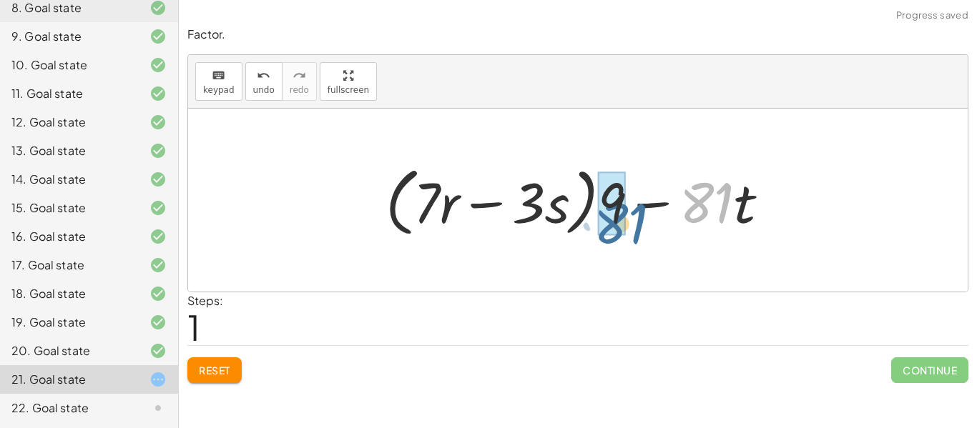
drag, startPoint x: 689, startPoint y: 201, endPoint x: 601, endPoint y: 219, distance: 89.1
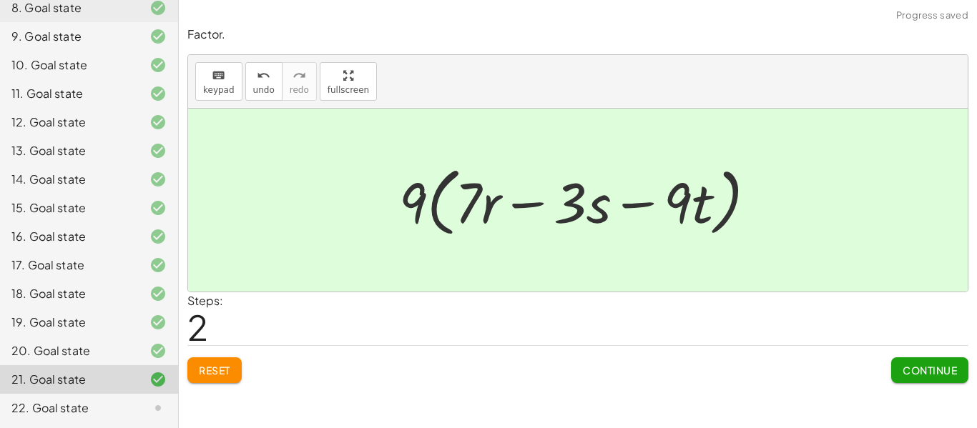
click at [895, 360] on button "Continue" at bounding box center [929, 371] width 77 height 26
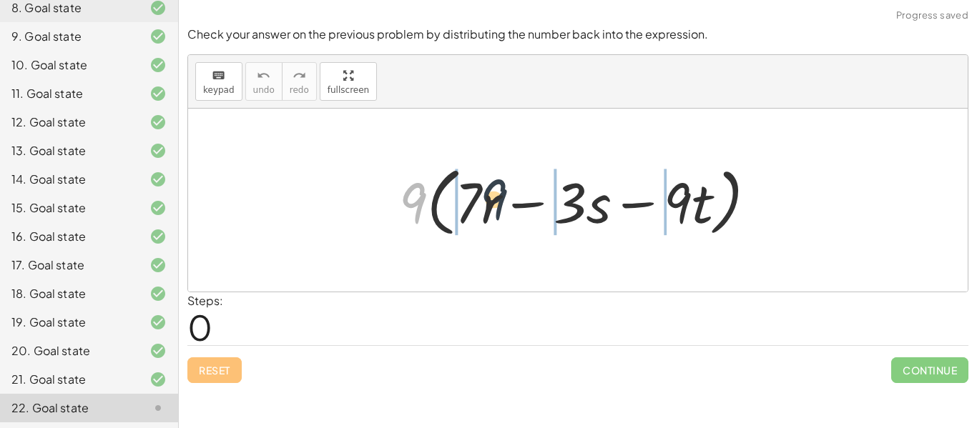
drag, startPoint x: 419, startPoint y: 207, endPoint x: 503, endPoint y: 203, distance: 84.5
click at [503, 203] on div at bounding box center [583, 200] width 383 height 82
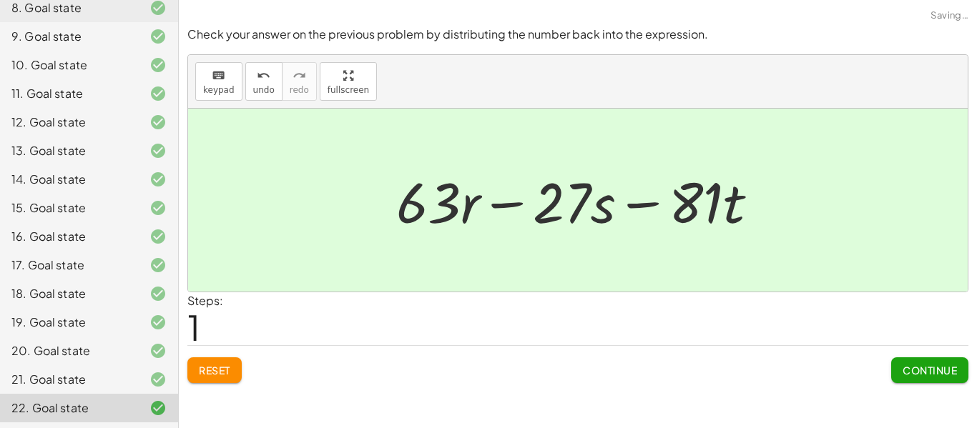
click at [960, 367] on button "Continue" at bounding box center [929, 371] width 77 height 26
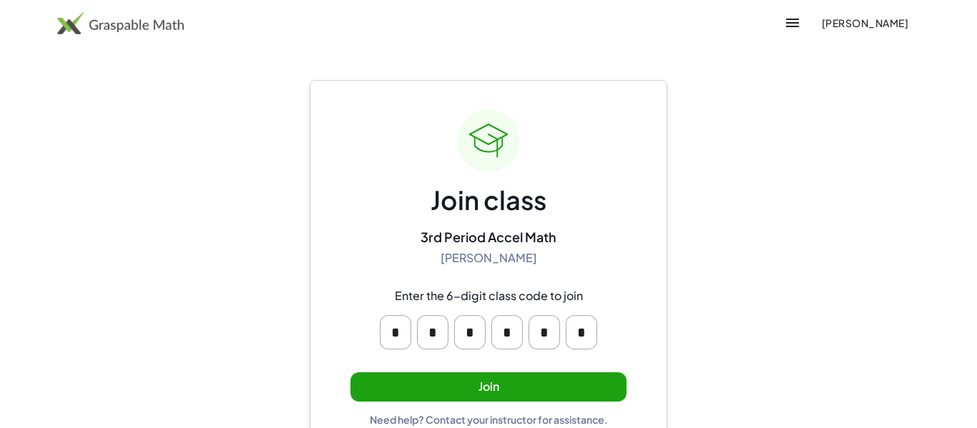
click at [461, 373] on button "Join" at bounding box center [488, 387] width 276 height 29
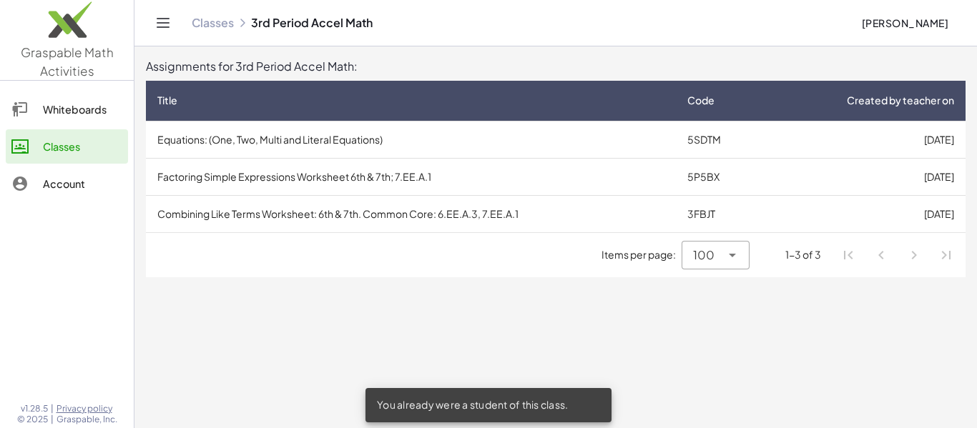
click at [695, 142] on td "5SDTM" at bounding box center [720, 139] width 89 height 37
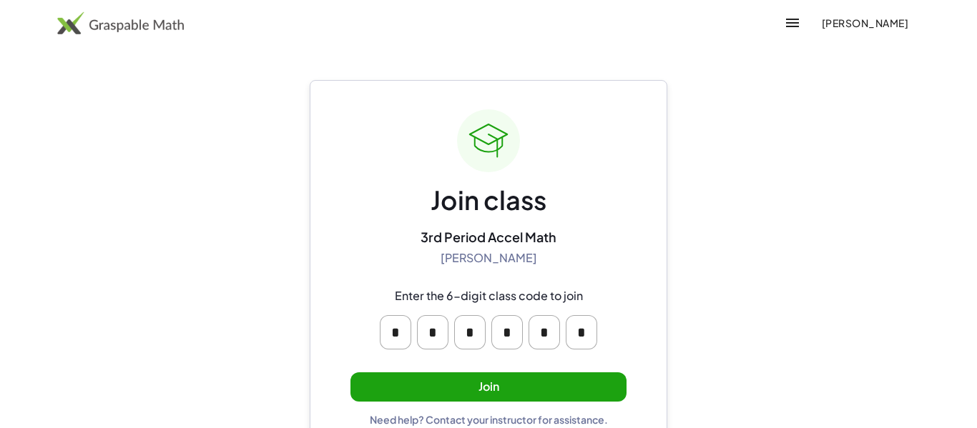
click at [421, 388] on button "Join" at bounding box center [488, 387] width 276 height 29
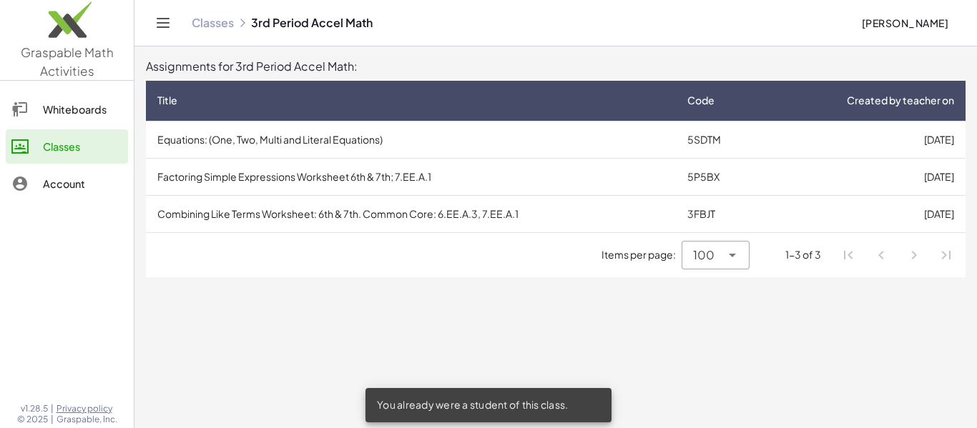
click at [302, 174] on td "Factoring Simple Expressions Worksheet 6th & 7th; 7.EE.A.1" at bounding box center [411, 176] width 530 height 37
